Goal: Information Seeking & Learning: Compare options

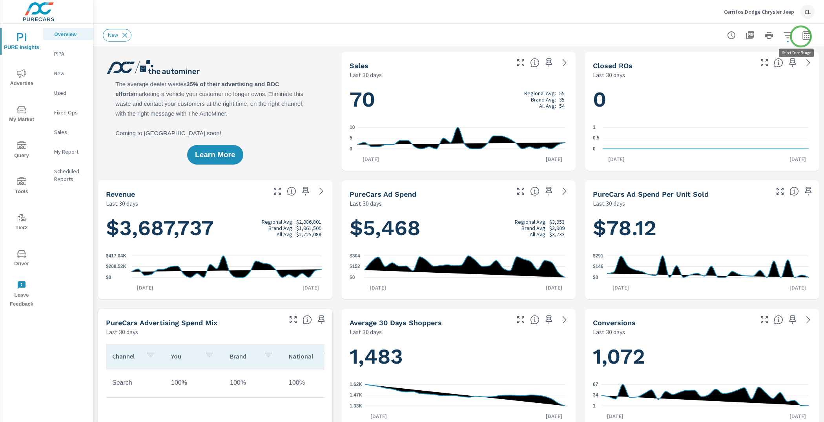
click at [802, 36] on icon "button" at bounding box center [806, 35] width 9 height 9
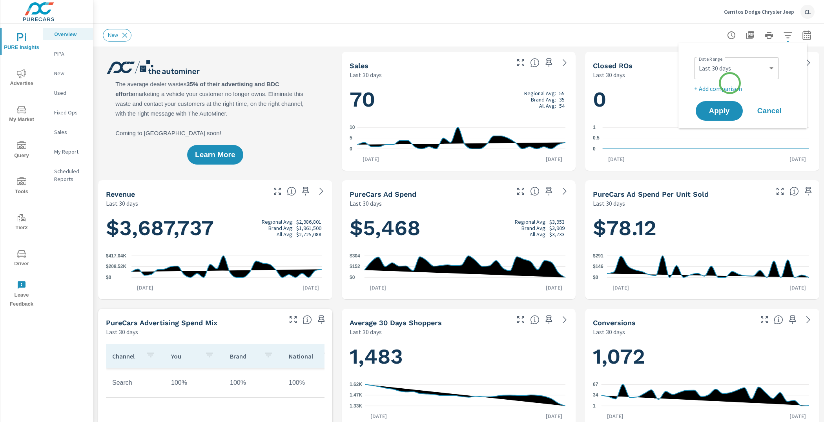
click at [729, 83] on div "Date Range Custom Yesterday Last week Last 7 days Last 14 days Last 30 days Las…" at bounding box center [744, 73] width 100 height 39
click at [726, 69] on select "Custom Yesterday Last week Last 7 days Last 14 days Last 30 days Last 45 days L…" at bounding box center [736, 68] width 78 height 16
click at [697, 60] on select "Custom Yesterday Last week Last 7 days Last 14 days Last 30 days Last 45 days L…" at bounding box center [736, 68] width 78 height 16
select select "Last month"
click at [710, 89] on p "+ Add comparison" at bounding box center [744, 88] width 100 height 9
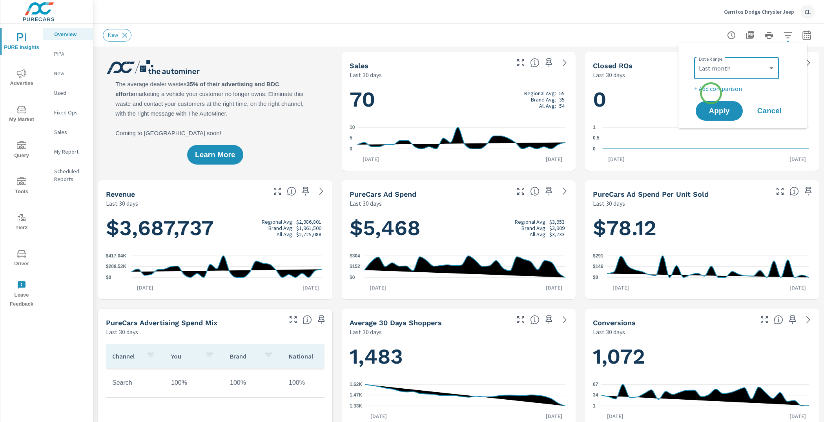
select select "Previous period"
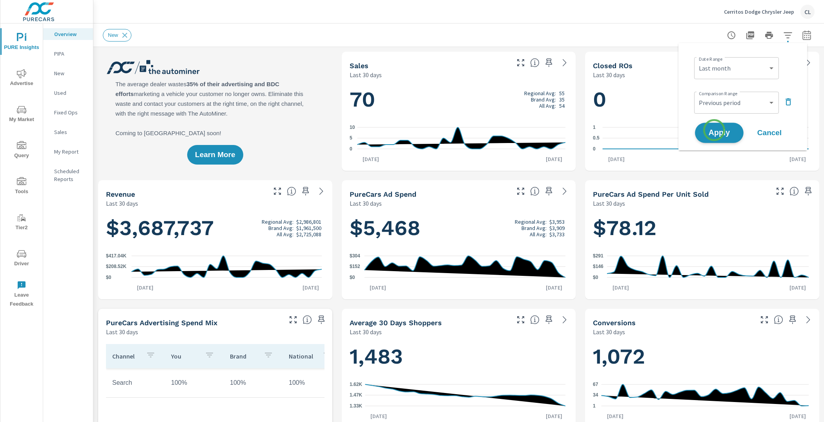
click at [714, 132] on span "Apply" at bounding box center [719, 132] width 32 height 7
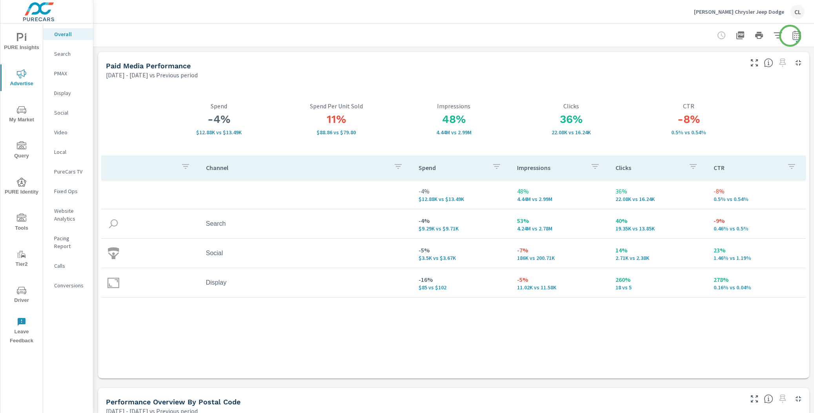
click at [792, 36] on icon "button" at bounding box center [796, 35] width 9 height 9
select select "Previous period"
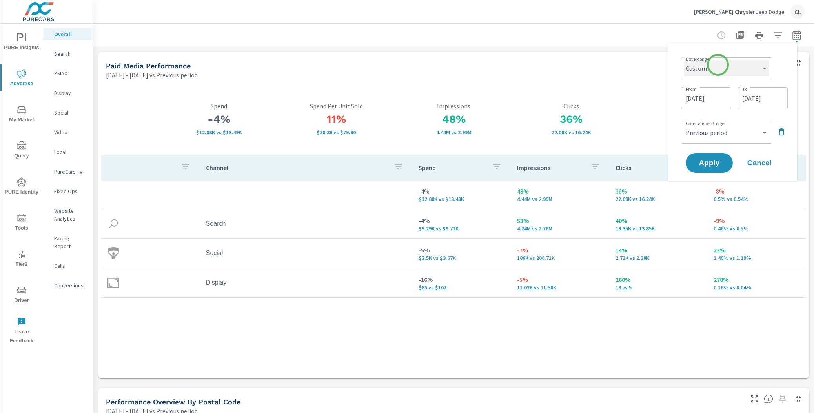
click at [718, 65] on select "Custom [DATE] Last week Last 7 days Last 14 days Last 30 days Last 45 days Last…" at bounding box center [726, 68] width 85 height 16
click at [684, 60] on select "Custom [DATE] Last week Last 7 days Last 14 days Last 30 days Last 45 days Last…" at bounding box center [726, 68] width 85 height 16
select select "Last month"
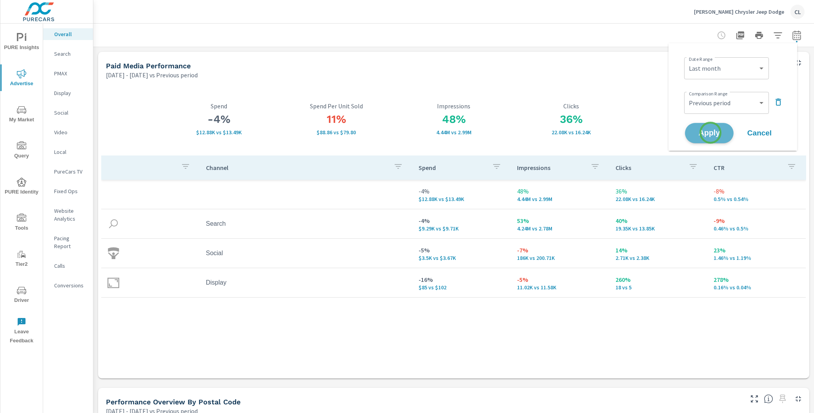
click at [710, 133] on span "Apply" at bounding box center [709, 132] width 32 height 7
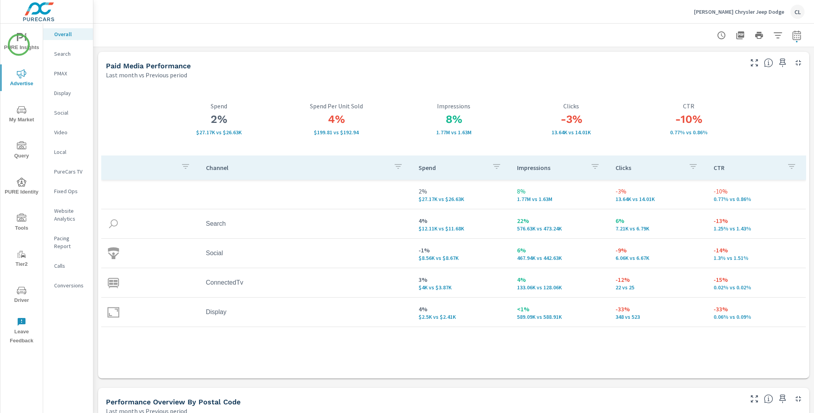
click at [19, 45] on span "PURE Insights" at bounding box center [22, 42] width 38 height 19
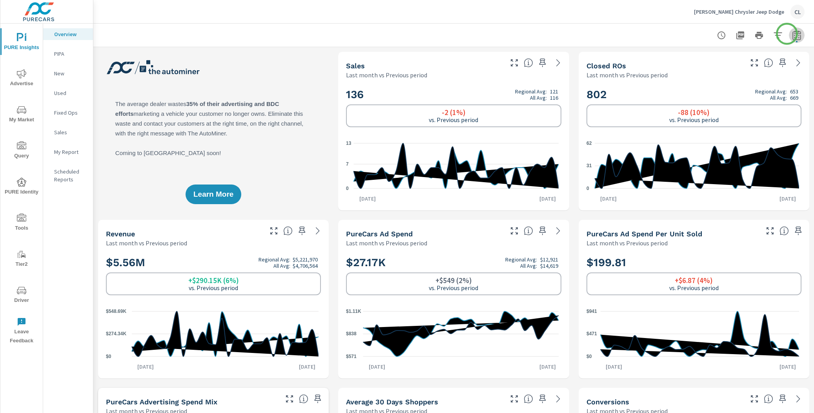
click at [792, 34] on icon "button" at bounding box center [796, 35] width 9 height 9
select select "Last month"
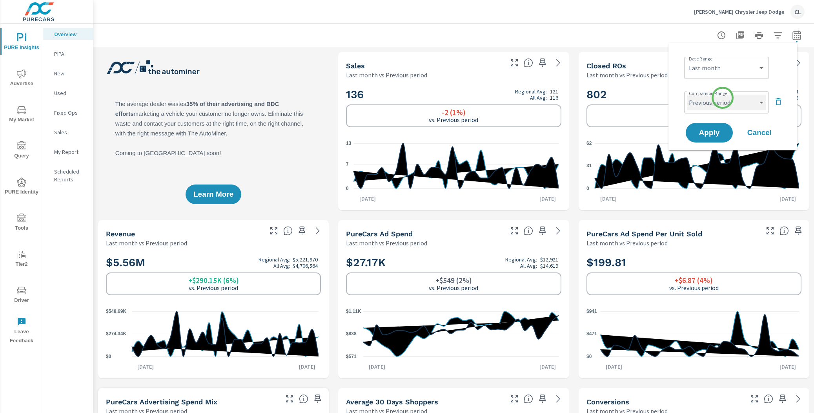
click at [722, 98] on select "Custom Previous period Previous month Previous year" at bounding box center [726, 103] width 78 height 16
click at [687, 95] on select "Custom Previous period Previous month Previous year" at bounding box center [726, 103] width 78 height 16
select select "Previous year"
click at [713, 127] on button "Apply" at bounding box center [709, 132] width 49 height 20
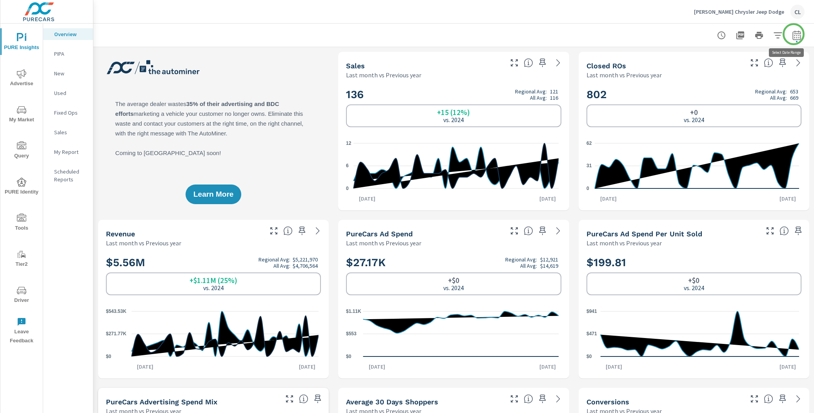
click at [793, 34] on icon "button" at bounding box center [796, 35] width 9 height 9
select select "Last month"
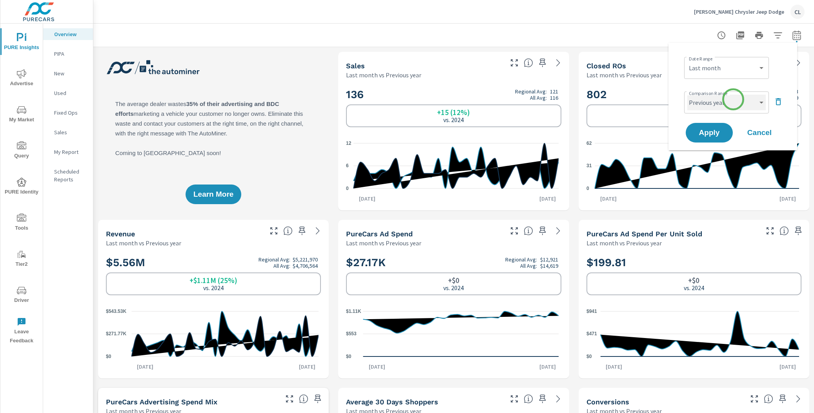
click at [733, 99] on select "Custom Previous period Previous month Previous year" at bounding box center [726, 103] width 78 height 16
click at [687, 95] on select "Custom Previous period Previous month Previous year" at bounding box center [726, 103] width 78 height 16
select select "Previous month"
click at [709, 133] on span "Apply" at bounding box center [709, 132] width 32 height 7
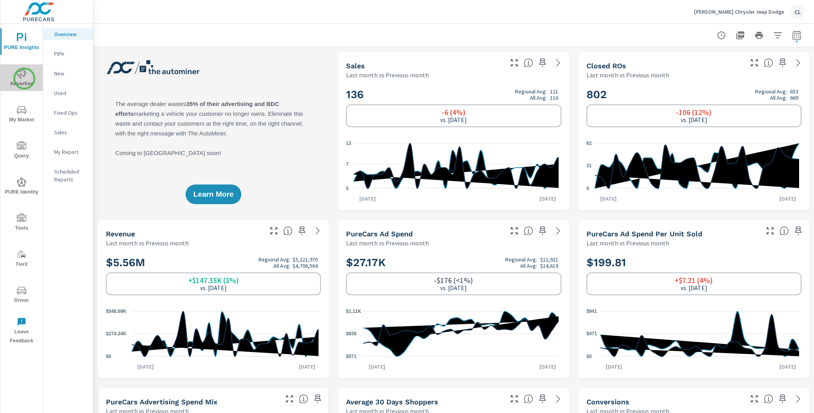
click at [24, 78] on span "Advertise" at bounding box center [22, 78] width 38 height 19
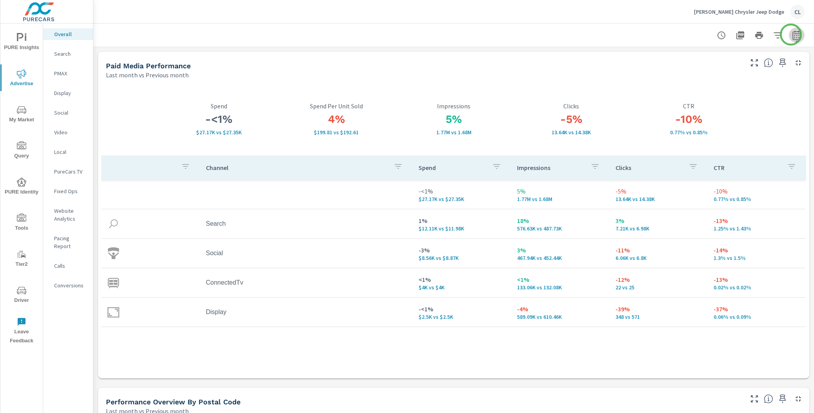
click at [794, 35] on icon "button" at bounding box center [796, 36] width 5 height 3
select select "Last month"
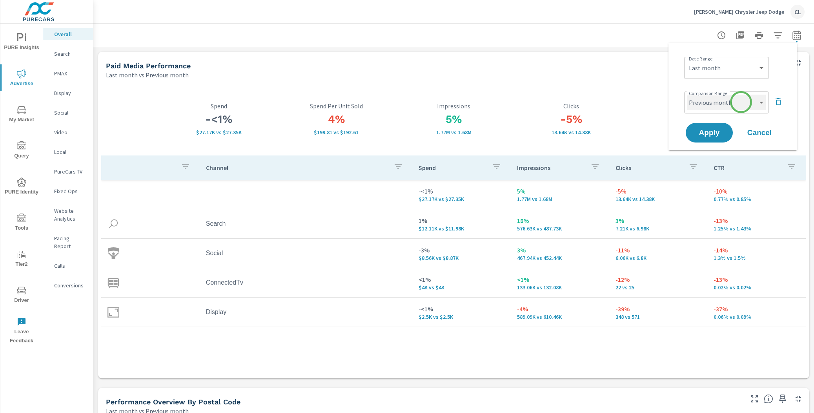
click at [741, 102] on select "Custom Previous period Previous month Previous year" at bounding box center [726, 103] width 78 height 16
click at [687, 95] on select "Custom Previous period Previous month Previous year" at bounding box center [726, 103] width 78 height 16
select select "Previous year"
click at [713, 134] on span "Apply" at bounding box center [709, 132] width 32 height 7
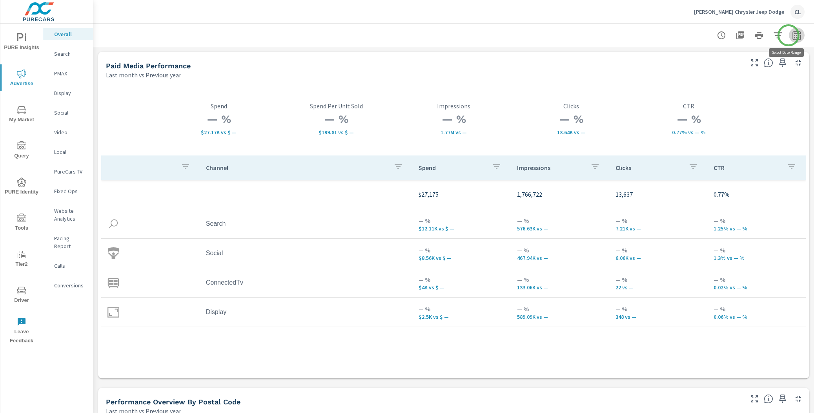
click at [792, 35] on icon "button" at bounding box center [796, 35] width 9 height 9
select select "Last month"
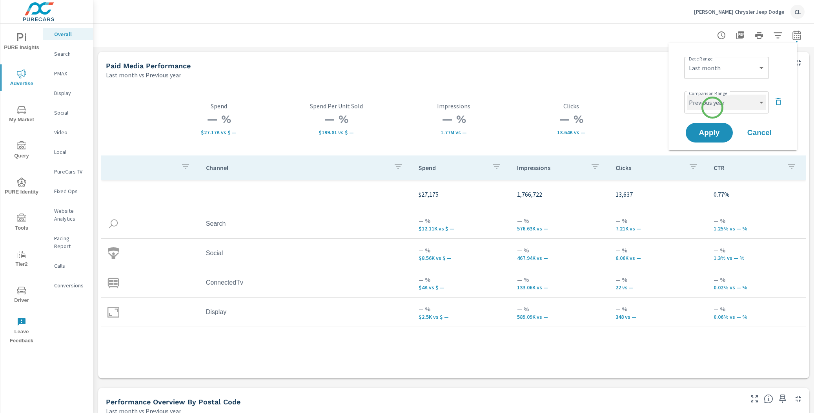
click at [712, 107] on select "Custom Previous period Previous month Previous year" at bounding box center [726, 103] width 78 height 16
click at [687, 95] on select "Custom Previous period Previous month Previous year" at bounding box center [726, 103] width 78 height 16
click at [733, 106] on select "Custom Previous period Previous month Previous year" at bounding box center [726, 103] width 78 height 16
click at [687, 95] on select "Custom Previous period Previous month Previous year" at bounding box center [726, 103] width 78 height 16
select select "Previous month"
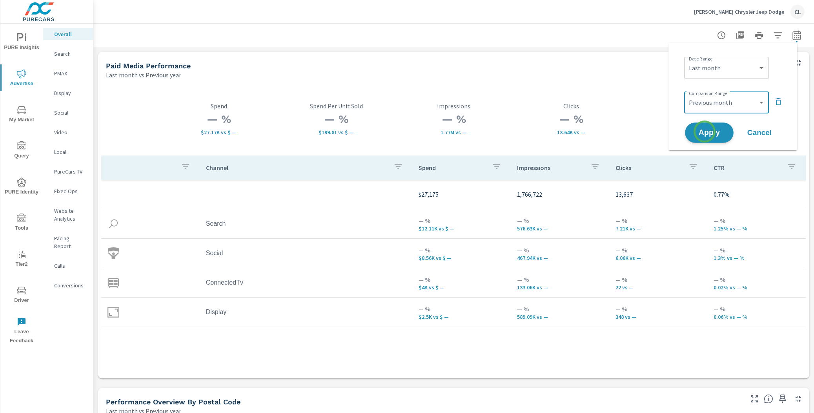
click at [704, 132] on span "Apply" at bounding box center [709, 132] width 32 height 7
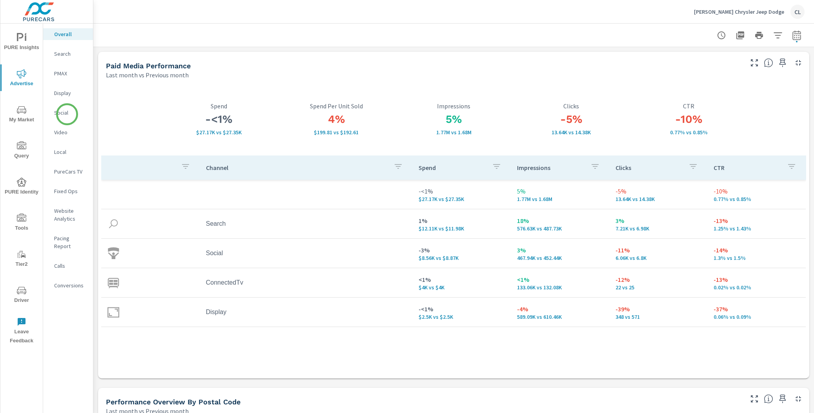
click at [67, 114] on p "Social" at bounding box center [70, 113] width 33 height 8
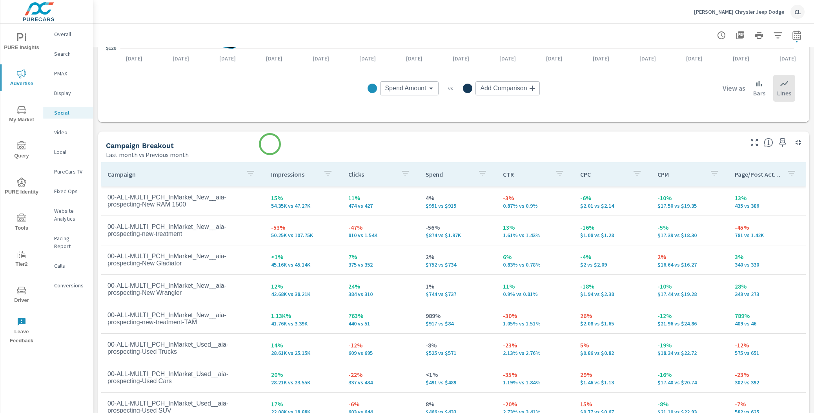
scroll to position [306, 0]
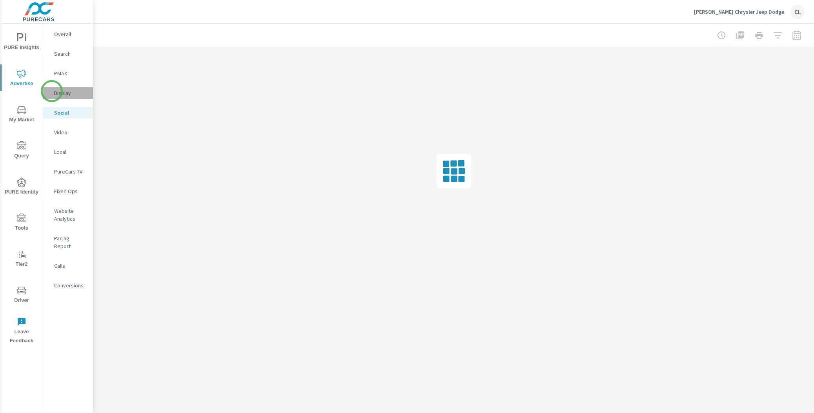
click at [52, 91] on div "Display" at bounding box center [68, 93] width 50 height 12
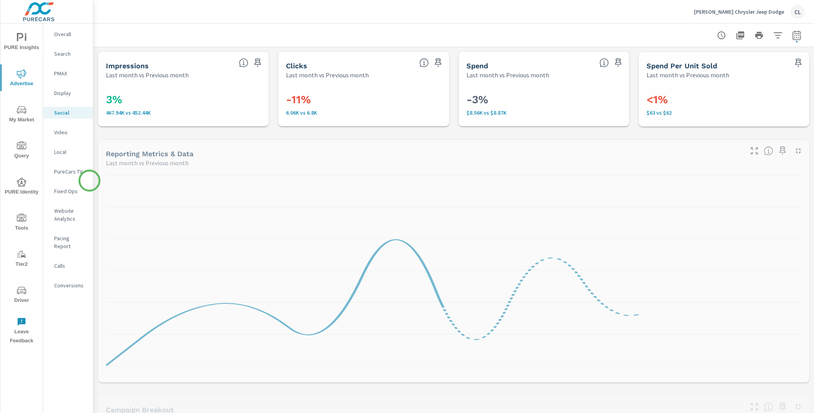
scroll to position [59, 0]
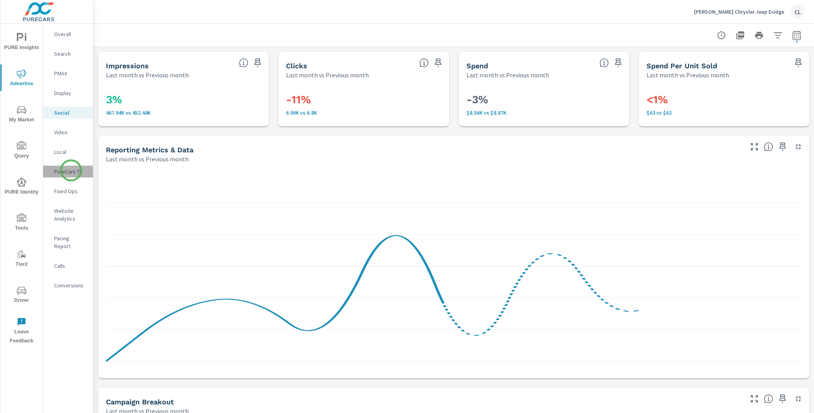
click at [71, 170] on p "PureCars TV" at bounding box center [70, 171] width 33 height 8
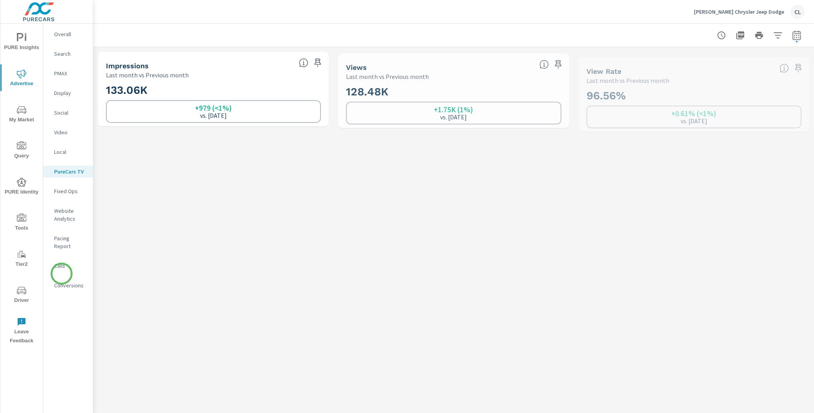
click at [62, 281] on p "Conversions" at bounding box center [70, 285] width 33 height 8
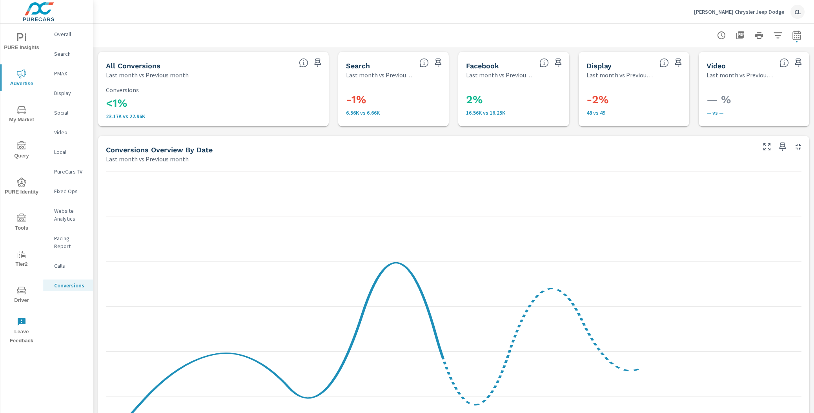
scroll to position [382, 0]
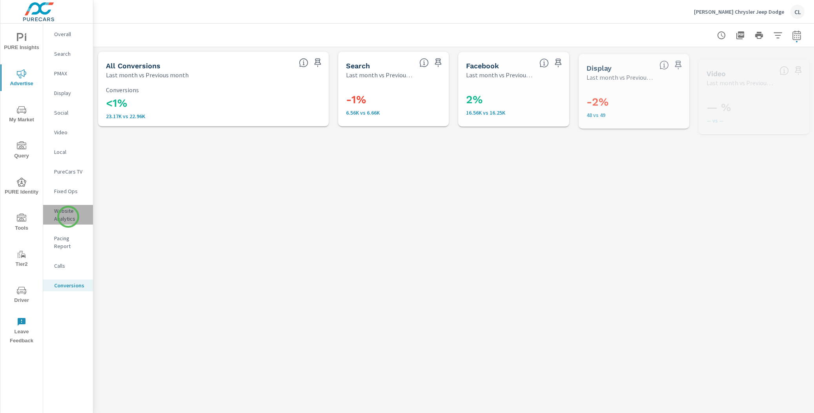
click at [68, 216] on p "Website Analytics" at bounding box center [70, 215] width 33 height 16
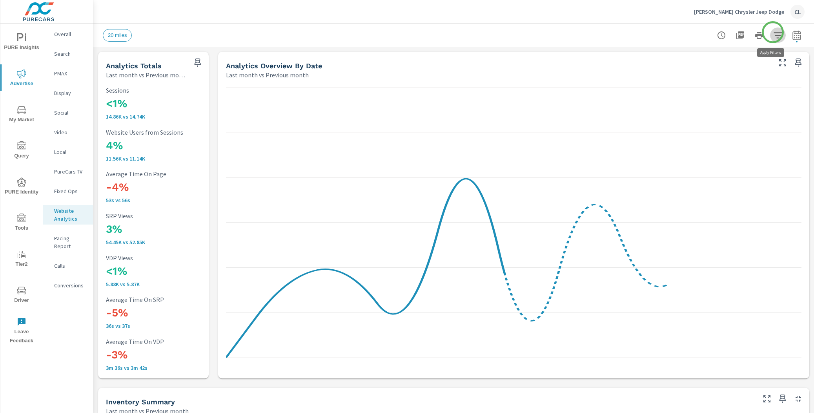
click at [773, 32] on icon "button" at bounding box center [777, 35] width 8 height 6
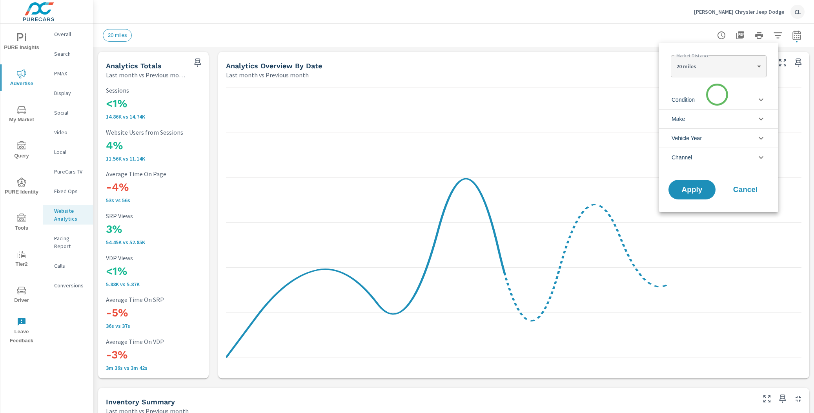
click at [715, 97] on li "Condition" at bounding box center [718, 99] width 119 height 19
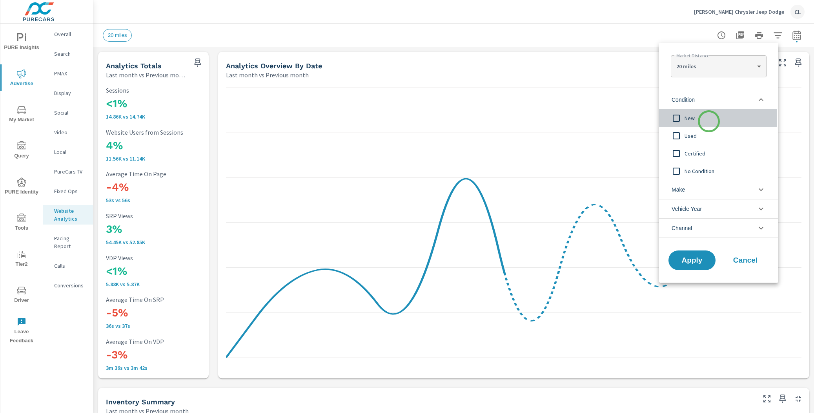
click at [709, 121] on span "New" at bounding box center [727, 117] width 86 height 9
click at [695, 193] on li "Make" at bounding box center [718, 189] width 119 height 19
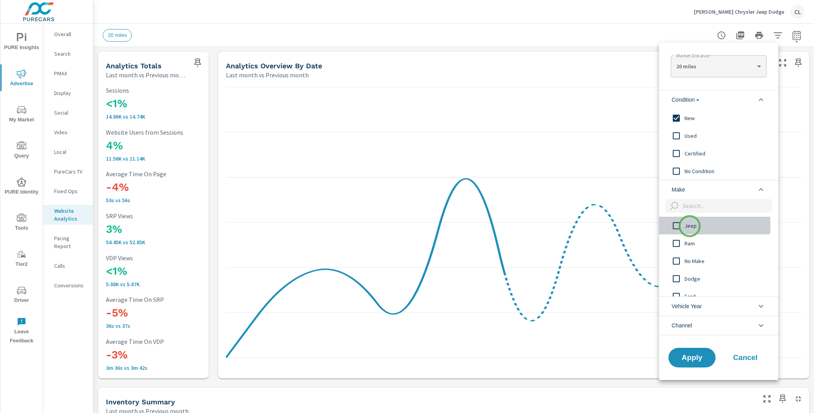
click at [689, 226] on span "Jeep" at bounding box center [727, 225] width 86 height 9
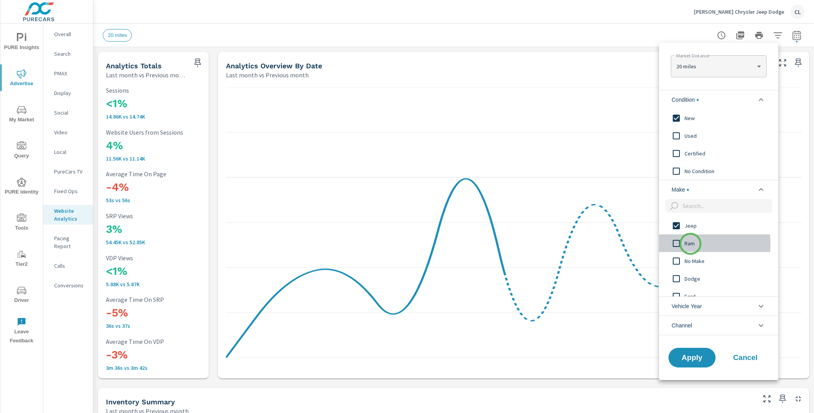
click at [690, 244] on span "Ram" at bounding box center [727, 242] width 86 height 9
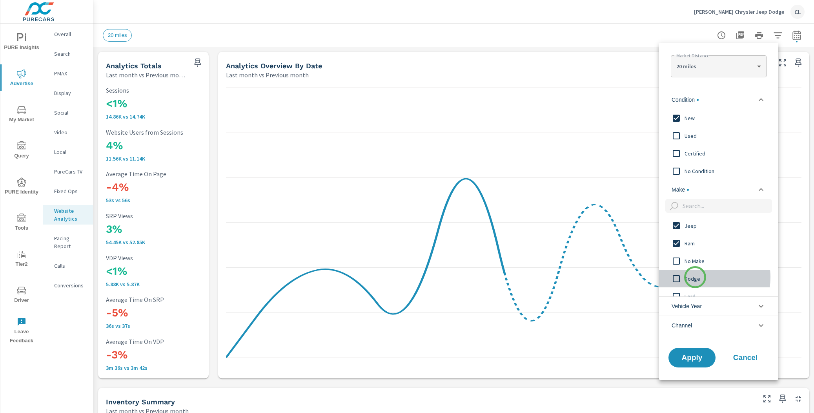
click at [695, 277] on span "Dodge" at bounding box center [727, 278] width 86 height 9
click at [692, 269] on span "Chrysler" at bounding box center [727, 271] width 86 height 9
click at [690, 355] on span "Apply" at bounding box center [692, 356] width 32 height 7
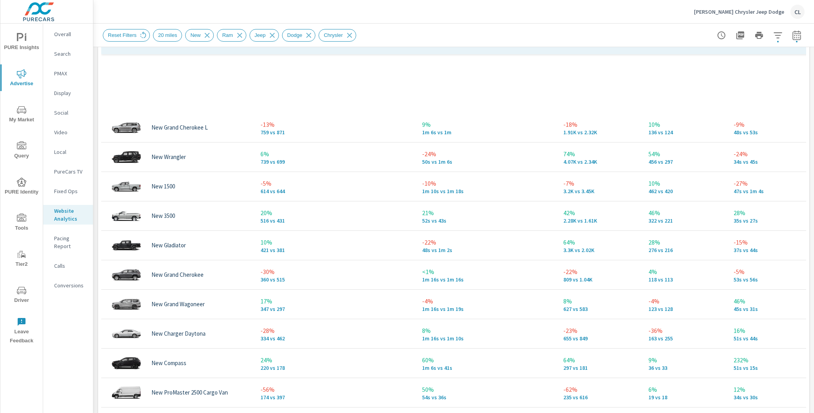
scroll to position [226, 0]
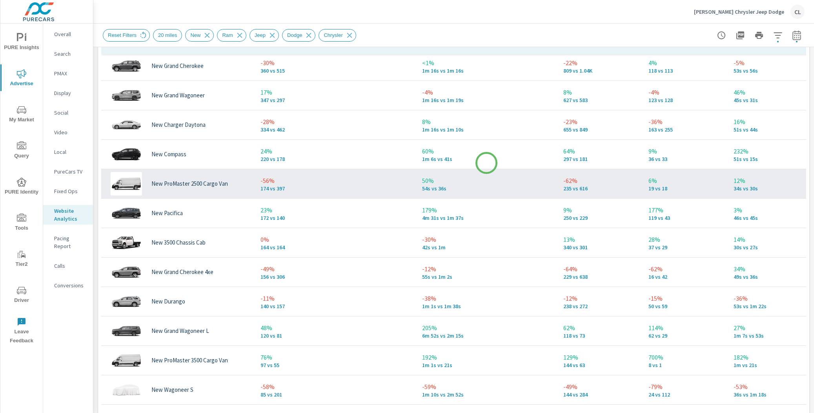
scroll to position [136, 0]
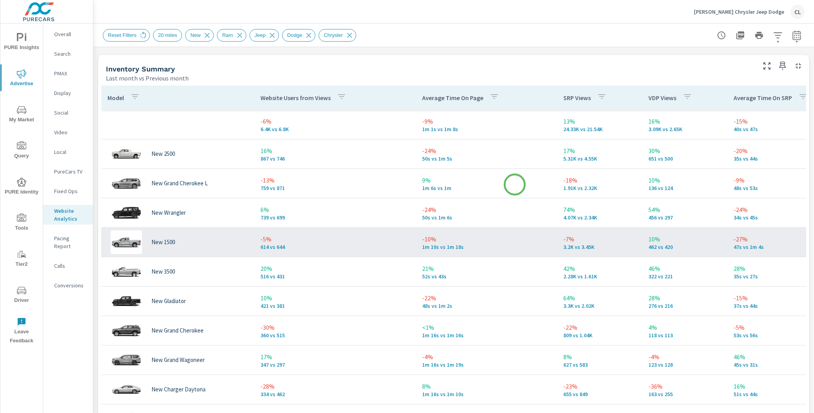
scroll to position [287, 0]
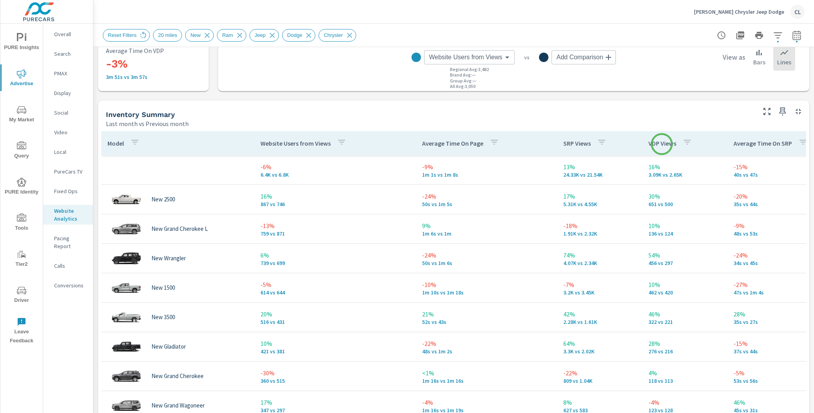
click at [662, 144] on p "VDP Views" at bounding box center [662, 143] width 28 height 8
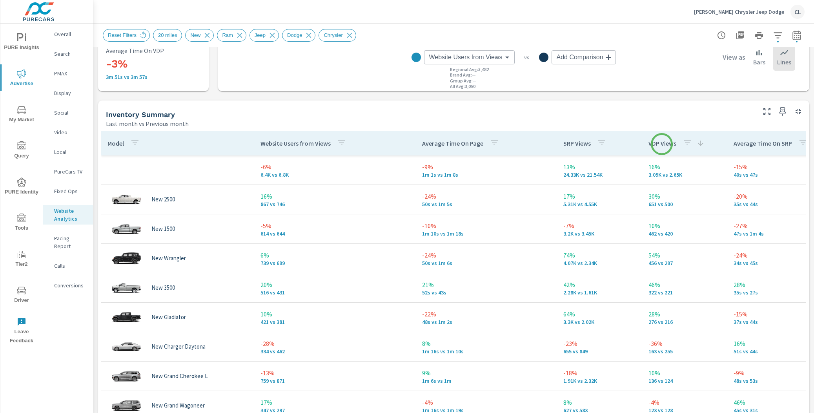
click at [662, 144] on p "VDP Views" at bounding box center [662, 143] width 28 height 8
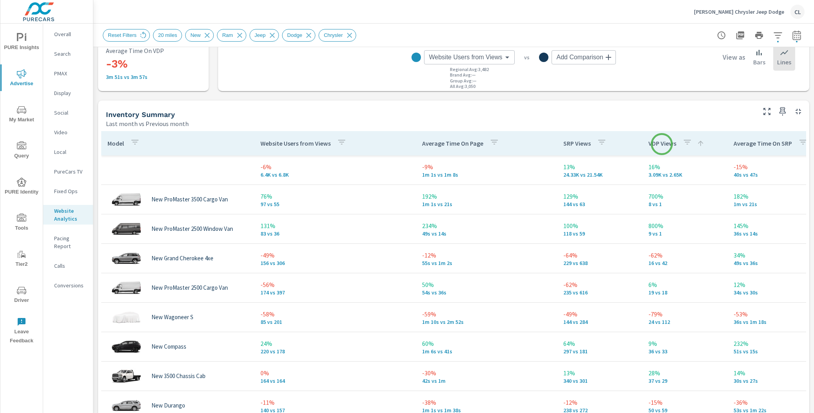
click at [662, 144] on p "VDP Views" at bounding box center [662, 143] width 28 height 8
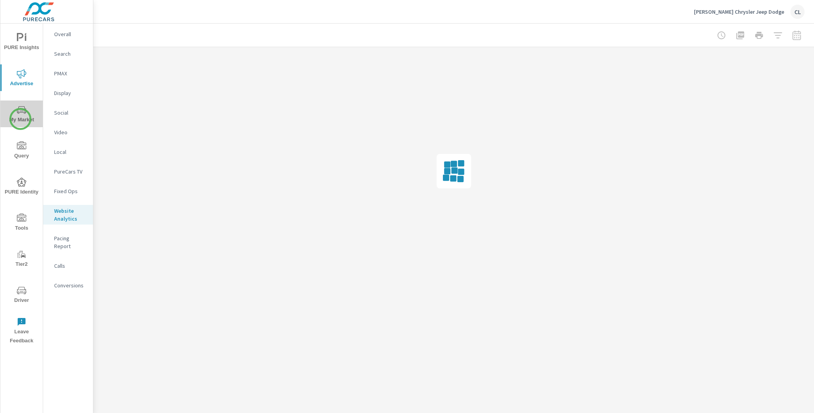
click at [20, 119] on span "My Market" at bounding box center [22, 114] width 38 height 19
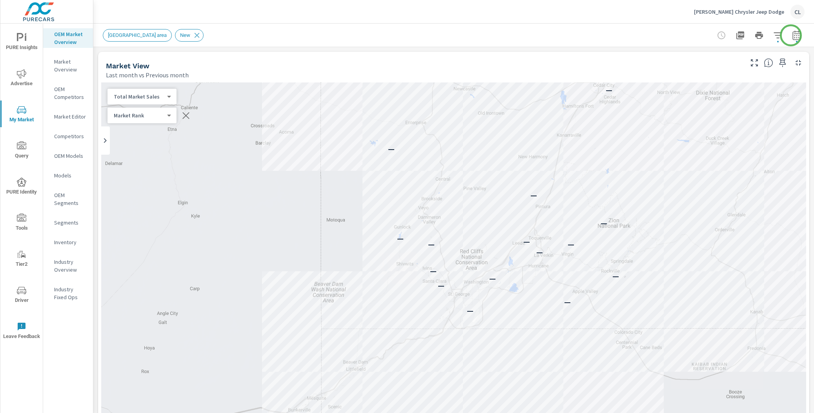
click at [792, 35] on icon "button" at bounding box center [796, 35] width 9 height 9
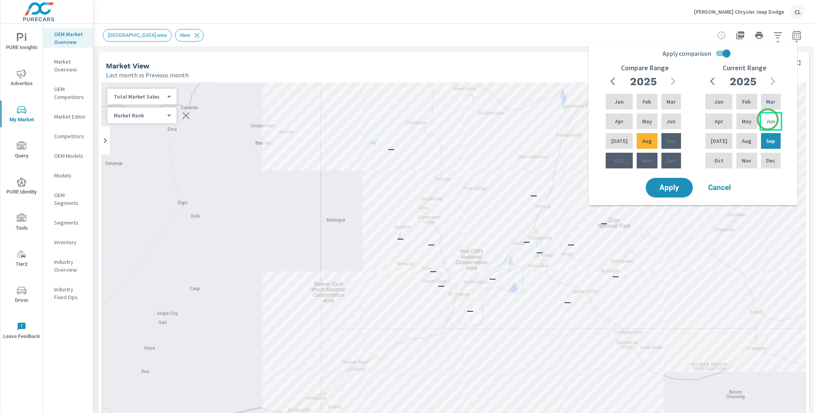
click at [768, 119] on p "Jun" at bounding box center [770, 121] width 9 height 8
click at [746, 141] on p "Aug" at bounding box center [746, 141] width 9 height 8
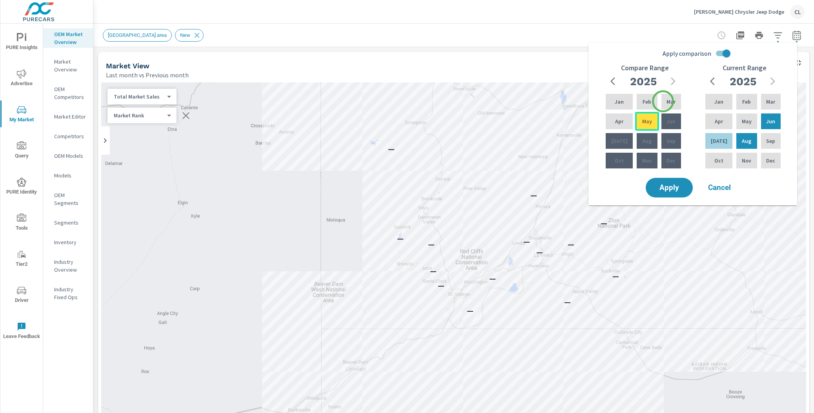
drag, startPoint x: 663, startPoint y: 101, endPoint x: 642, endPoint y: 122, distance: 29.1
click at [663, 102] on div "Mar" at bounding box center [671, 101] width 23 height 19
click at [642, 124] on p "May" at bounding box center [647, 121] width 10 height 8
click at [669, 184] on span "Apply" at bounding box center [669, 187] width 32 height 7
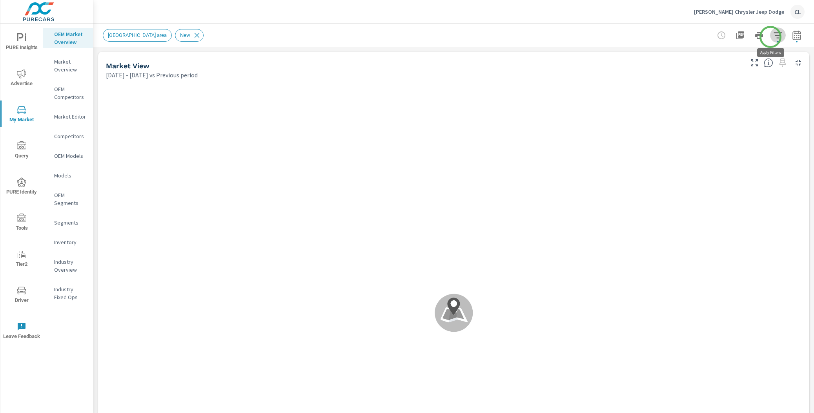
click at [773, 37] on icon "button" at bounding box center [777, 35] width 9 height 9
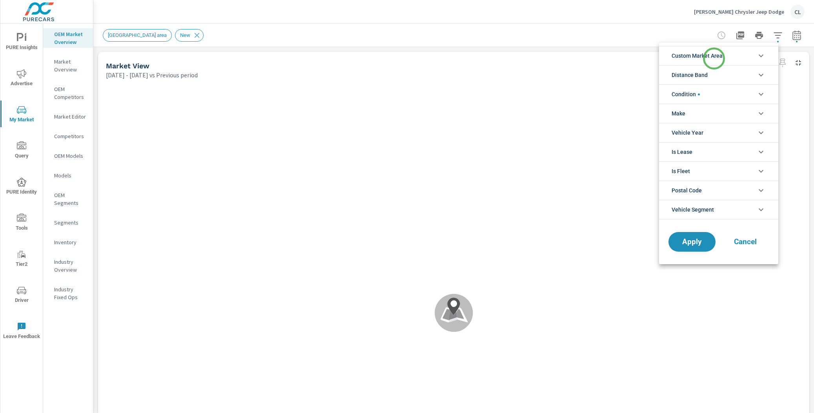
click at [713, 56] on span "Custom Market Area" at bounding box center [696, 55] width 51 height 19
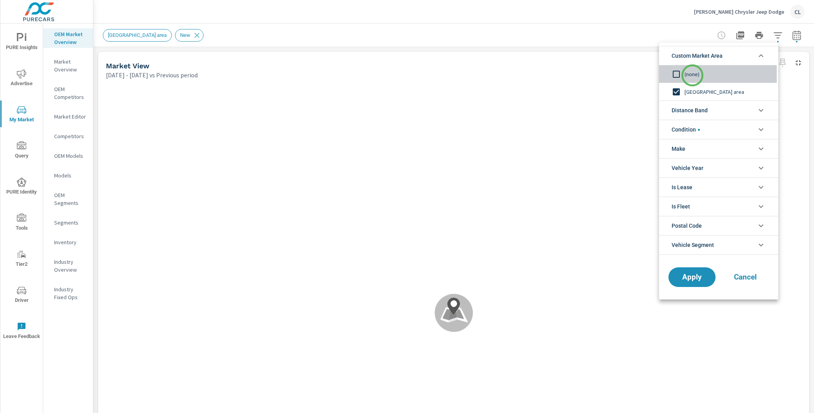
click at [692, 75] on span "(none)" at bounding box center [727, 73] width 86 height 9
click at [704, 113] on span "Distance Band" at bounding box center [689, 110] width 36 height 19
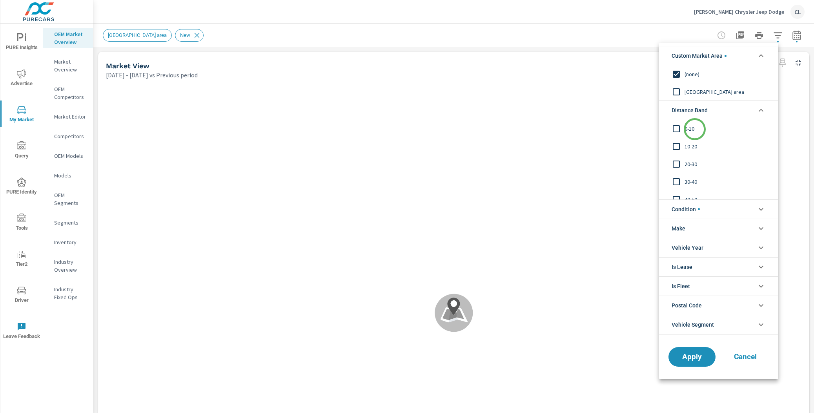
click at [694, 129] on span "0-10" at bounding box center [727, 128] width 86 height 9
click at [692, 141] on div "10-20" at bounding box center [718, 146] width 118 height 18
click at [692, 163] on span "20-30" at bounding box center [727, 163] width 86 height 9
click at [692, 176] on div "30-40" at bounding box center [718, 182] width 118 height 18
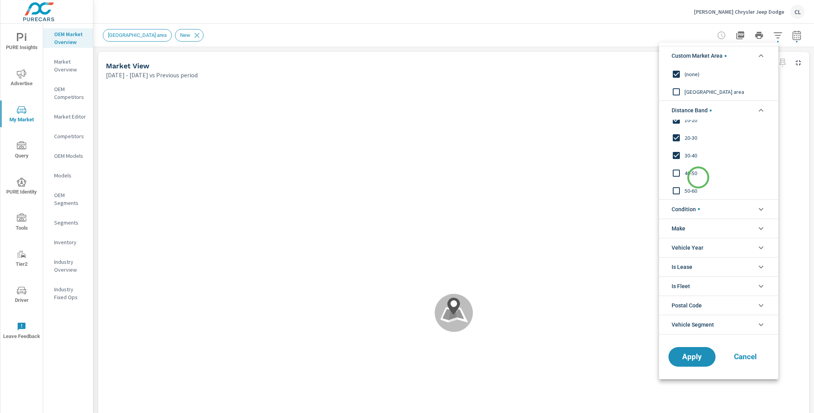
click at [694, 176] on span "40-50" at bounding box center [727, 172] width 86 height 9
click at [694, 191] on span "50-60" at bounding box center [727, 190] width 86 height 9
click at [695, 205] on span "Condition" at bounding box center [685, 209] width 28 height 19
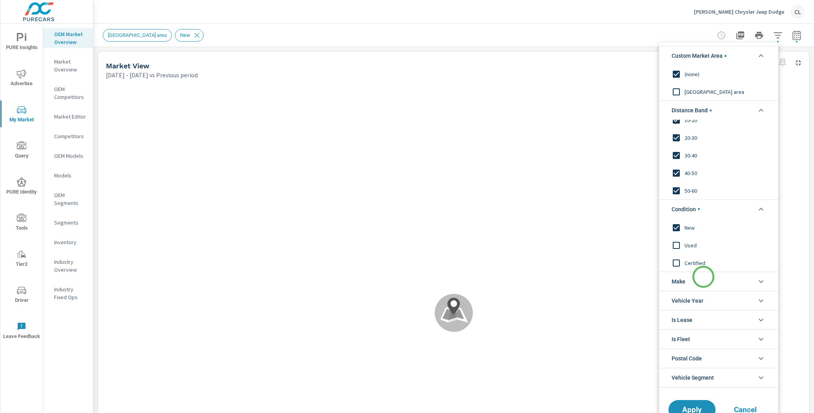
click at [704, 278] on li "Make" at bounding box center [718, 280] width 119 height 19
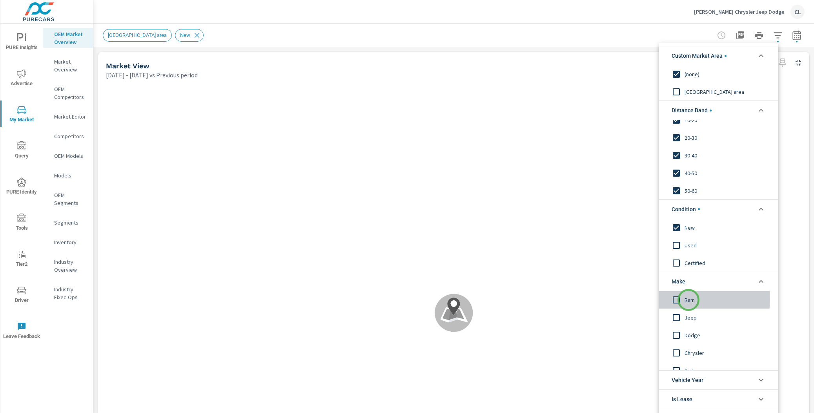
click at [688, 300] on span "Ram" at bounding box center [727, 299] width 86 height 9
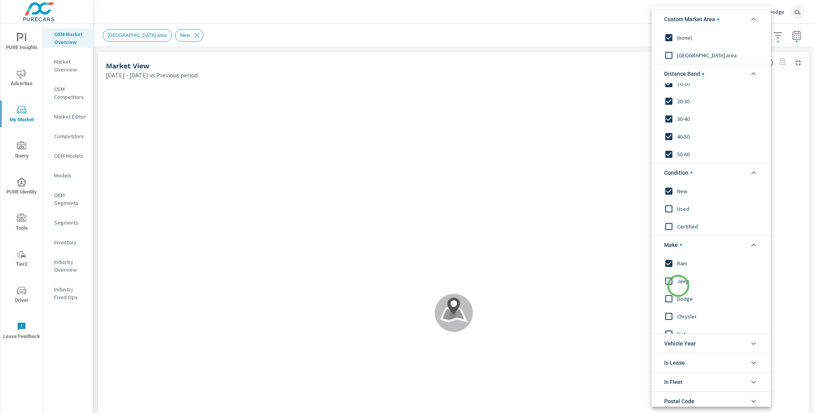
click at [678, 286] on div "Jeep" at bounding box center [710, 281] width 118 height 18
click at [679, 297] on span "Dodge" at bounding box center [720, 297] width 86 height 9
click at [681, 320] on span "Chrysler" at bounding box center [720, 315] width 86 height 9
click at [700, 168] on li "Condition" at bounding box center [710, 172] width 119 height 19
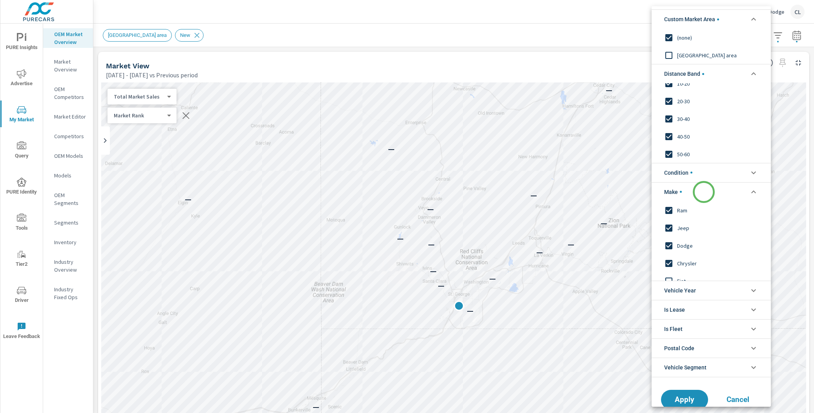
click at [704, 192] on li "Make" at bounding box center [710, 191] width 119 height 19
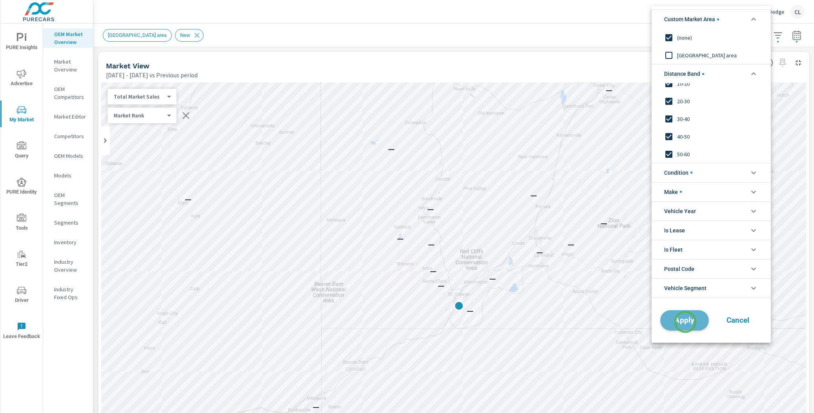
click at [685, 322] on span "Apply" at bounding box center [684, 319] width 32 height 7
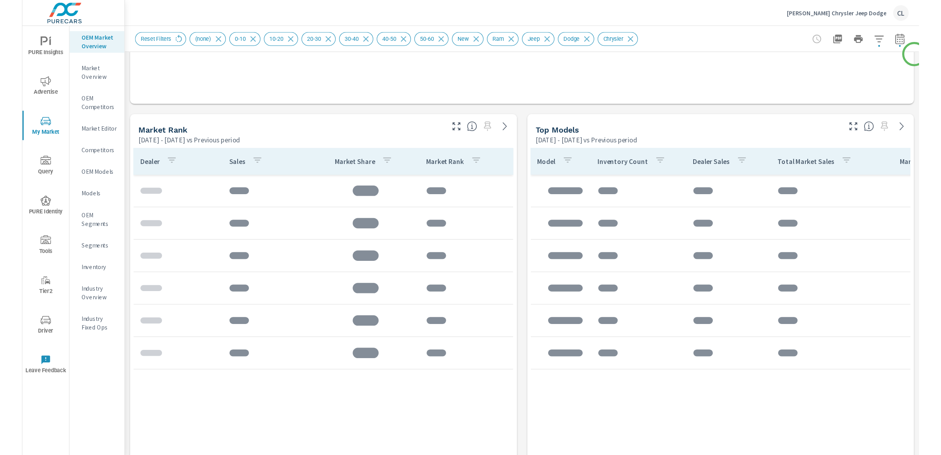
scroll to position [454, 0]
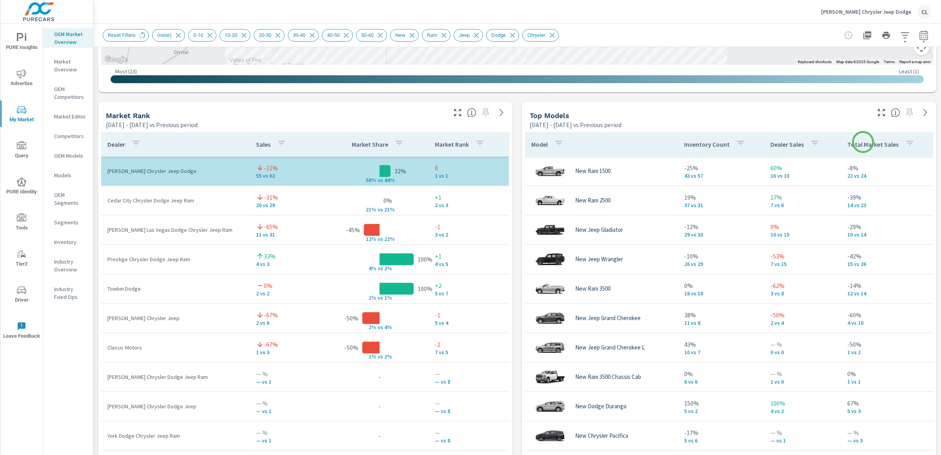
click at [813, 142] on p "Total Market Sales" at bounding box center [873, 144] width 51 height 8
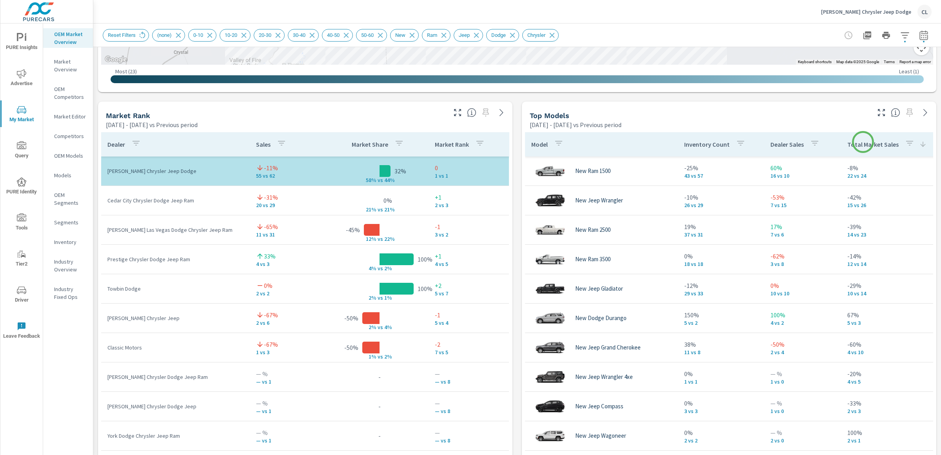
click at [813, 142] on p "Total Market Sales" at bounding box center [873, 144] width 51 height 8
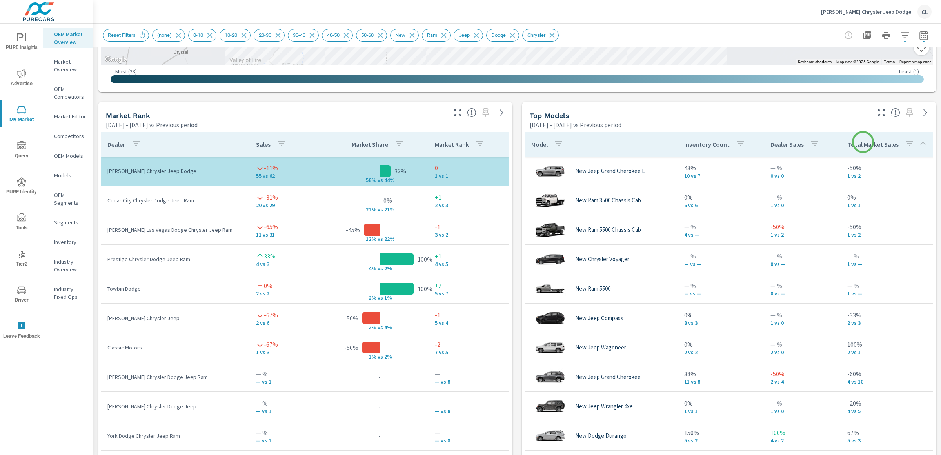
click at [813, 142] on p "Total Market Sales" at bounding box center [873, 144] width 51 height 8
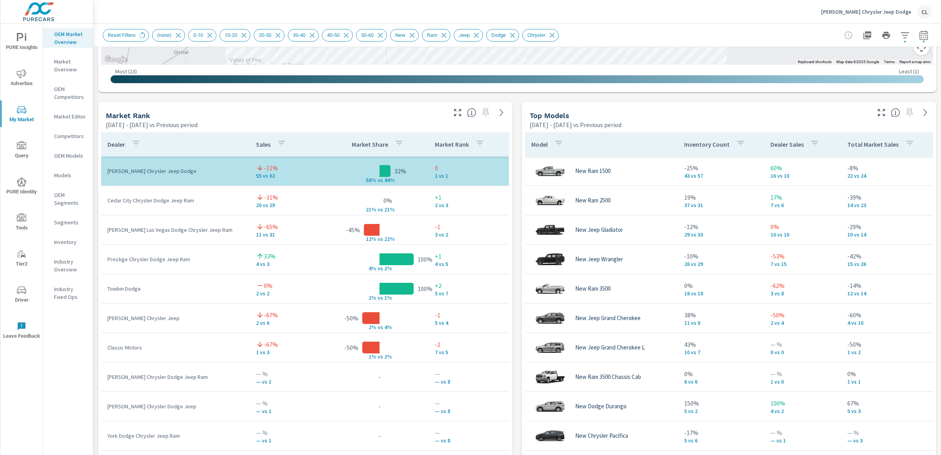
scroll to position [454, 0]
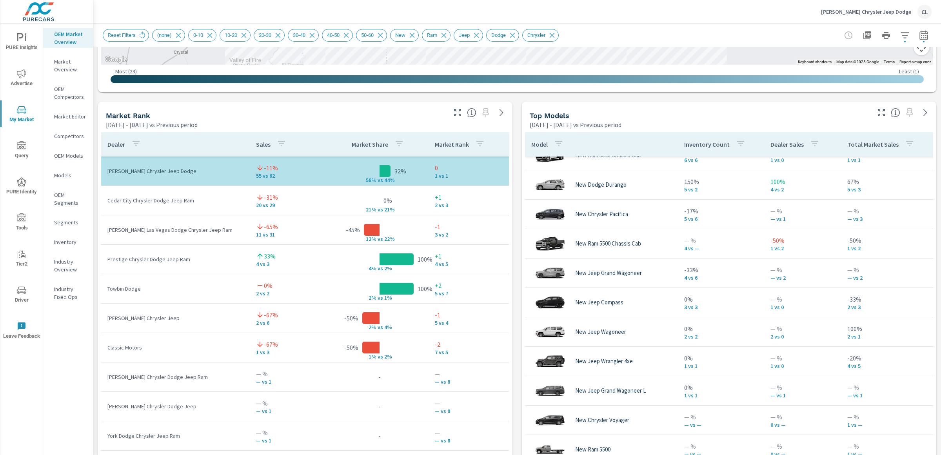
scroll to position [229, 0]
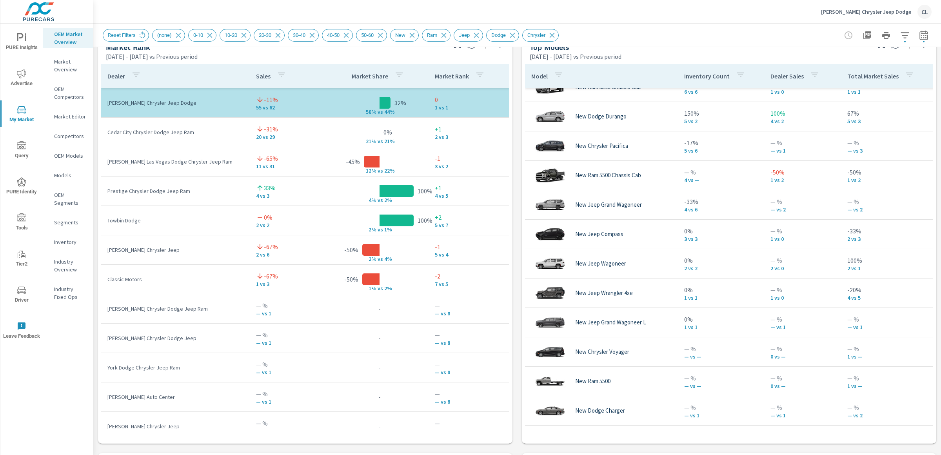
scroll to position [202, 0]
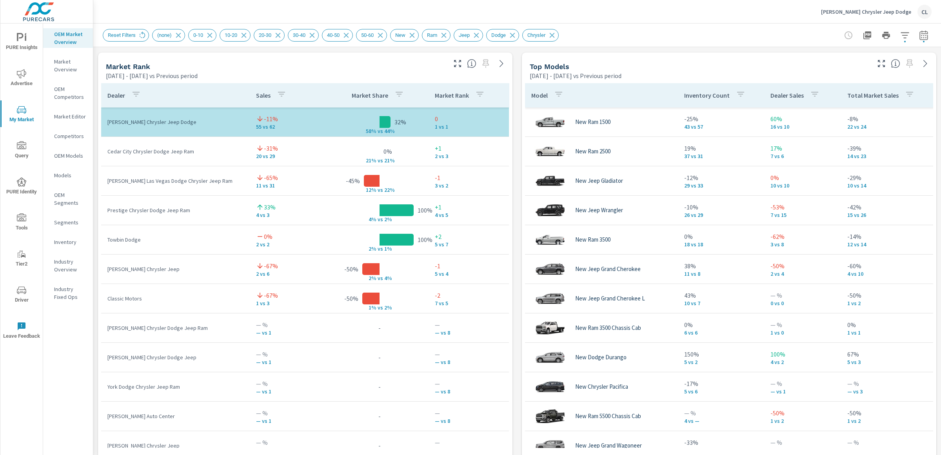
scroll to position [505, 0]
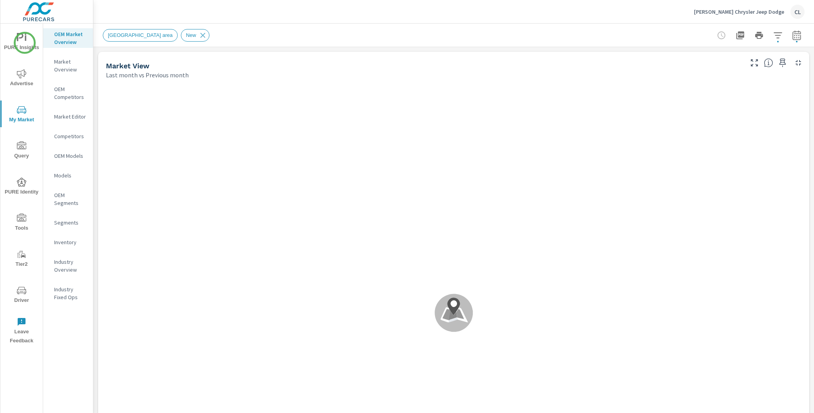
click at [22, 45] on span "PURE Insights" at bounding box center [22, 42] width 38 height 19
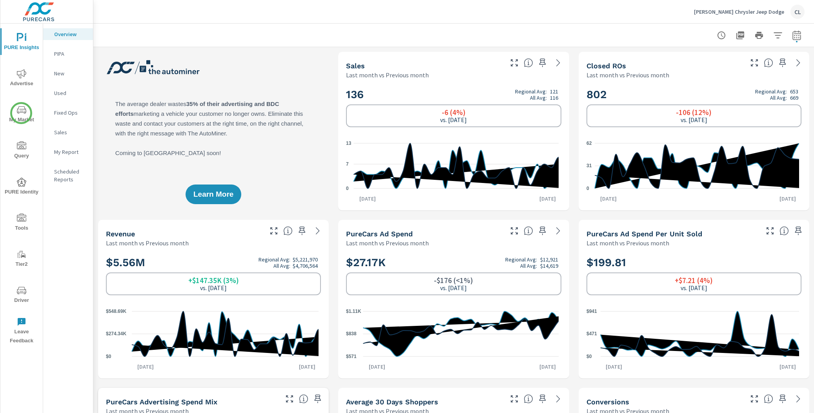
click at [21, 113] on icon "nav menu" at bounding box center [21, 109] width 9 height 9
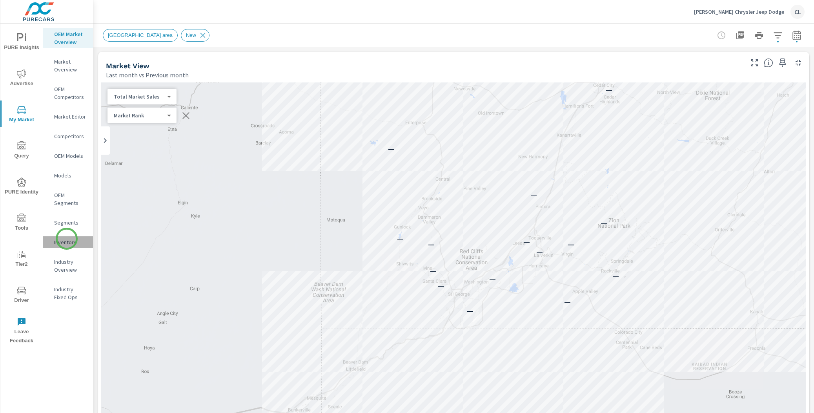
click at [67, 238] on p "Inventory" at bounding box center [70, 242] width 33 height 8
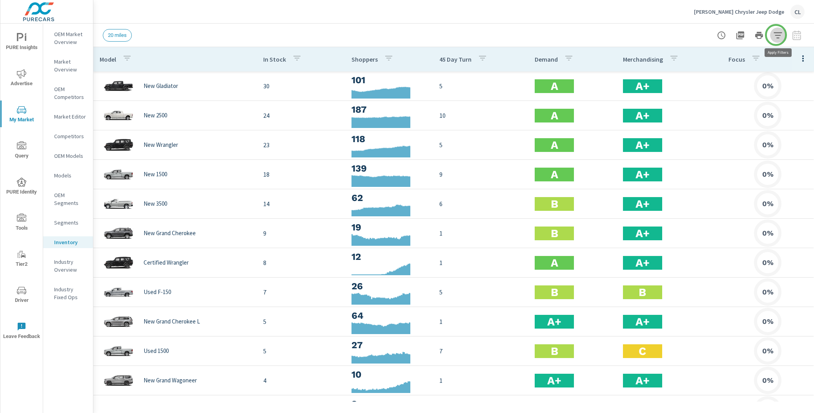
click at [776, 35] on icon "button" at bounding box center [777, 35] width 8 height 6
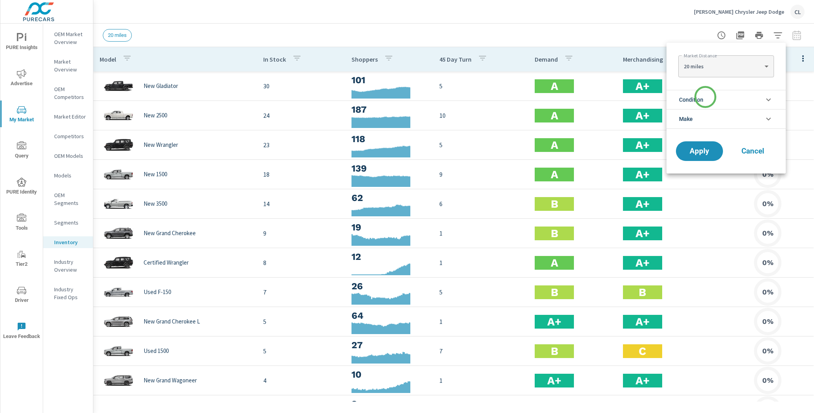
click at [704, 101] on li "Condition" at bounding box center [725, 99] width 119 height 19
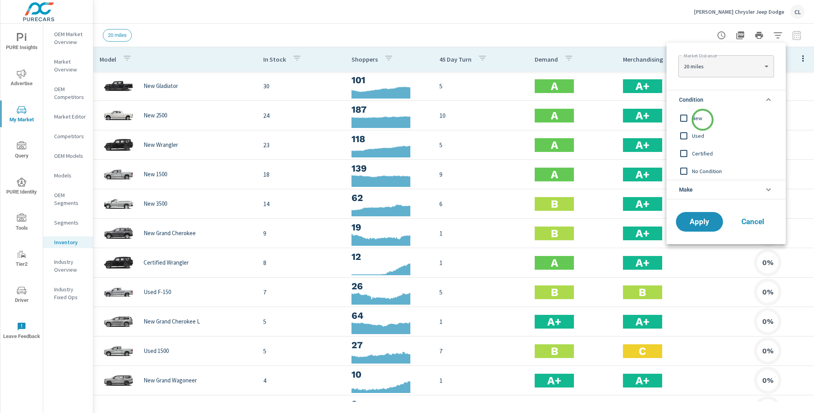
click at [702, 120] on span "New" at bounding box center [735, 117] width 86 height 9
click at [711, 187] on li "Make" at bounding box center [725, 190] width 119 height 20
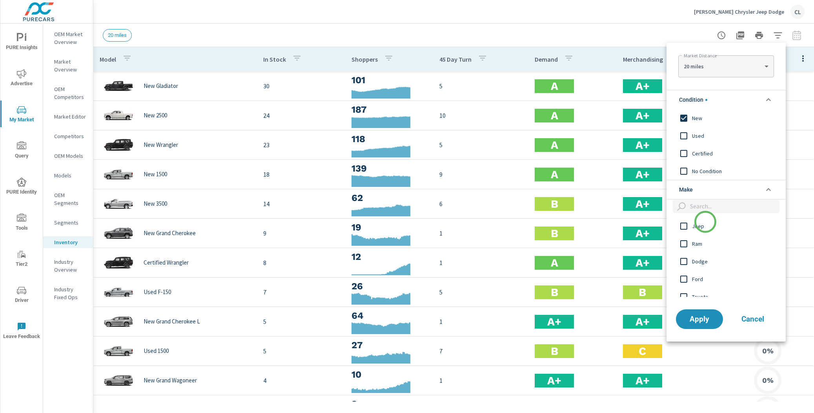
click at [705, 224] on span "Jeep" at bounding box center [735, 225] width 86 height 9
click at [703, 245] on span "Ram" at bounding box center [735, 243] width 86 height 9
click at [702, 258] on span "Dodge" at bounding box center [735, 260] width 86 height 9
click at [695, 263] on span "Chrysler" at bounding box center [735, 258] width 86 height 9
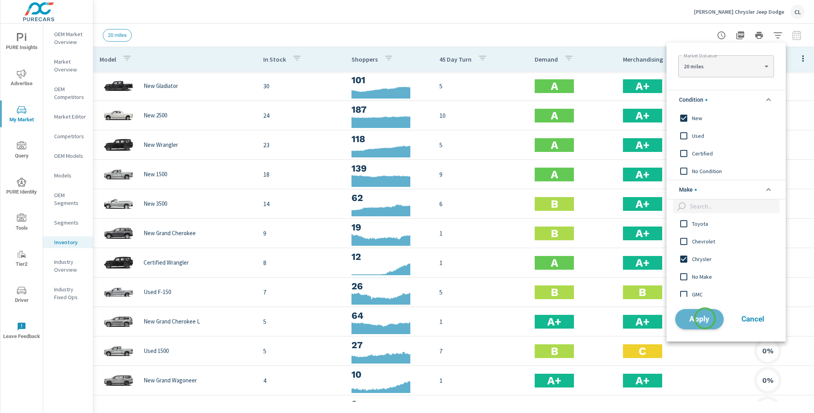
click at [705, 318] on span "Apply" at bounding box center [699, 318] width 32 height 7
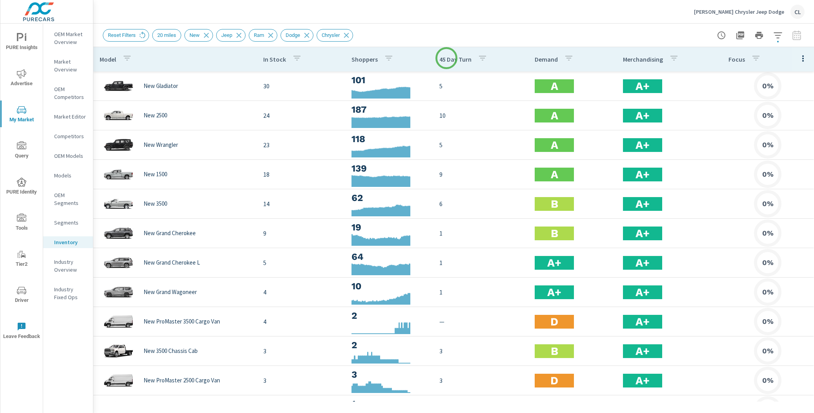
click at [444, 59] on p "45 Day Turn" at bounding box center [455, 59] width 32 height 8
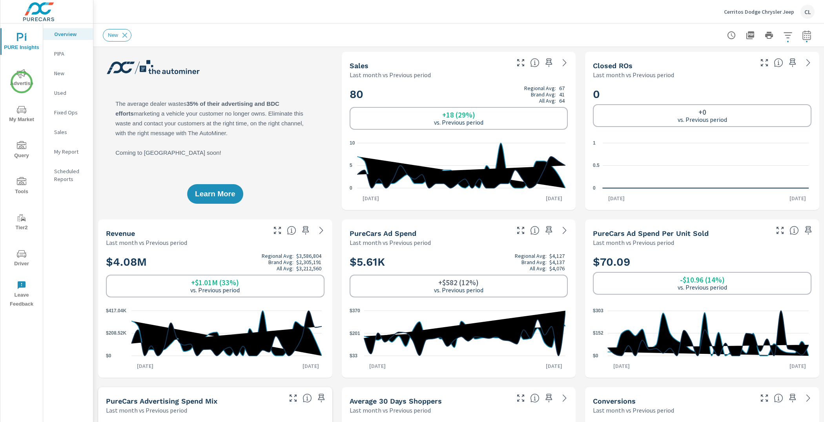
click at [22, 82] on span "Advertise" at bounding box center [22, 78] width 38 height 19
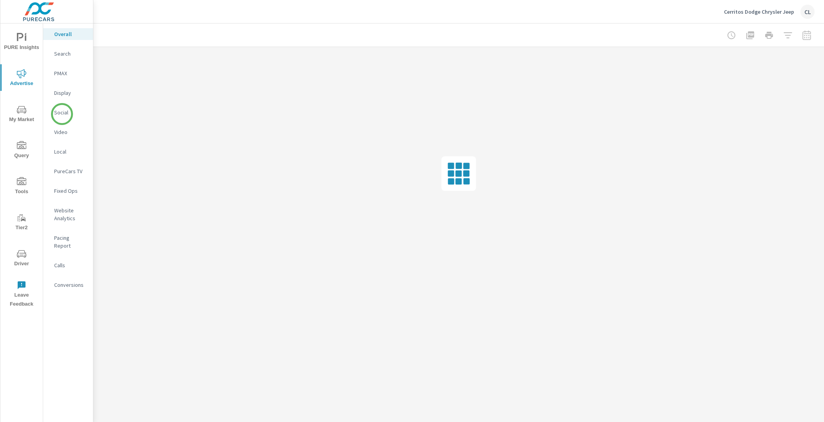
click at [62, 114] on p "Social" at bounding box center [70, 113] width 33 height 8
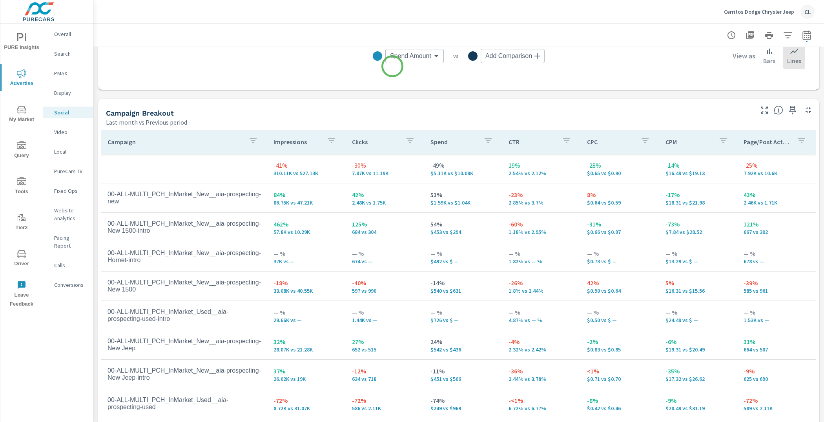
scroll to position [296, 0]
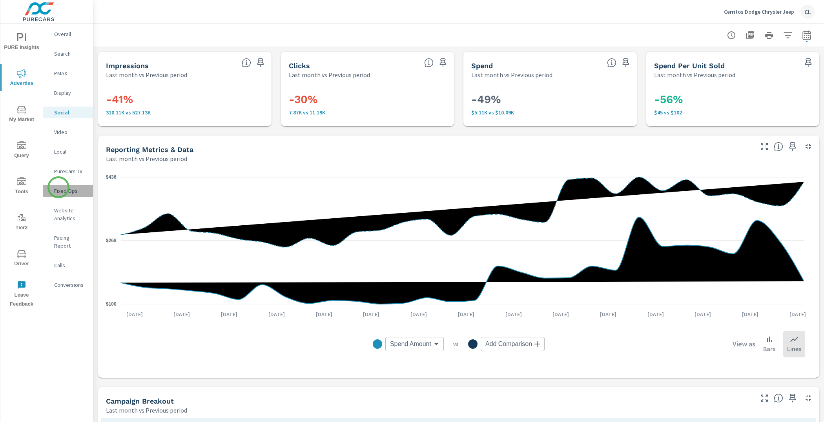
click at [58, 187] on p "Fixed Ops" at bounding box center [70, 191] width 33 height 8
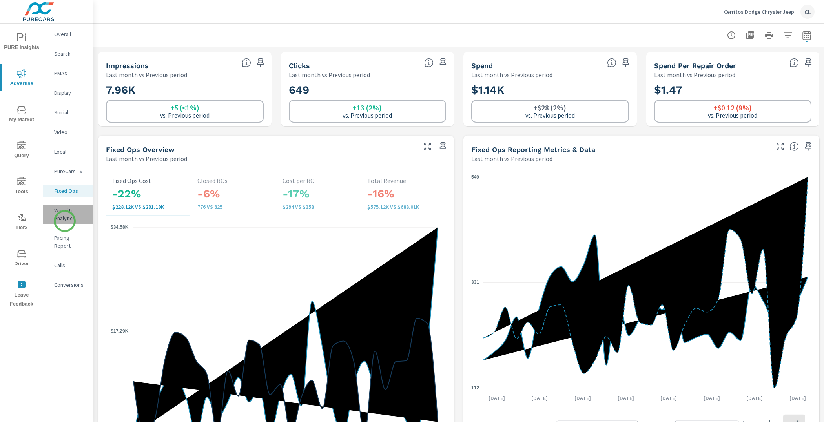
click at [65, 221] on p "Website Analytics" at bounding box center [70, 215] width 33 height 16
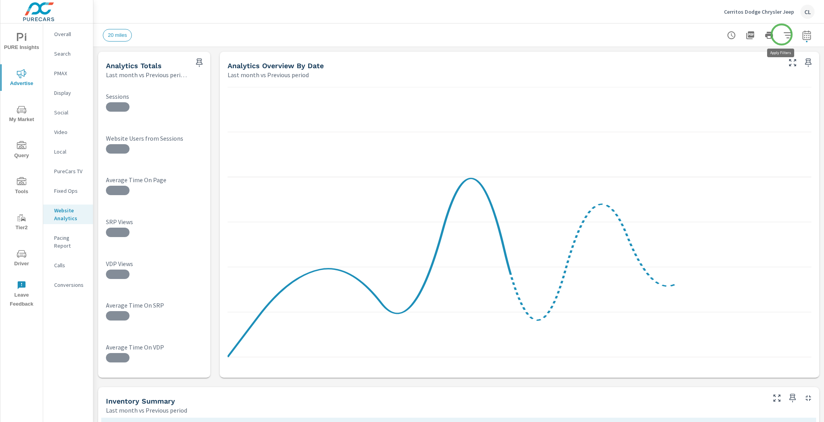
click at [783, 35] on icon "button" at bounding box center [787, 35] width 9 height 9
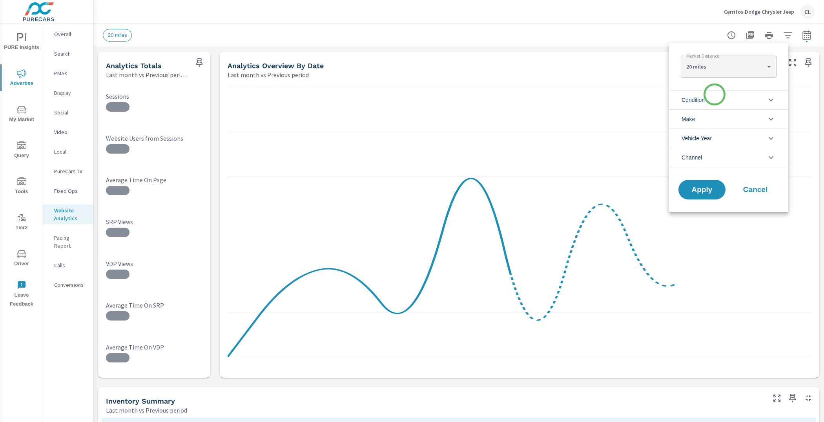
click at [713, 96] on li "Condition" at bounding box center [728, 99] width 119 height 19
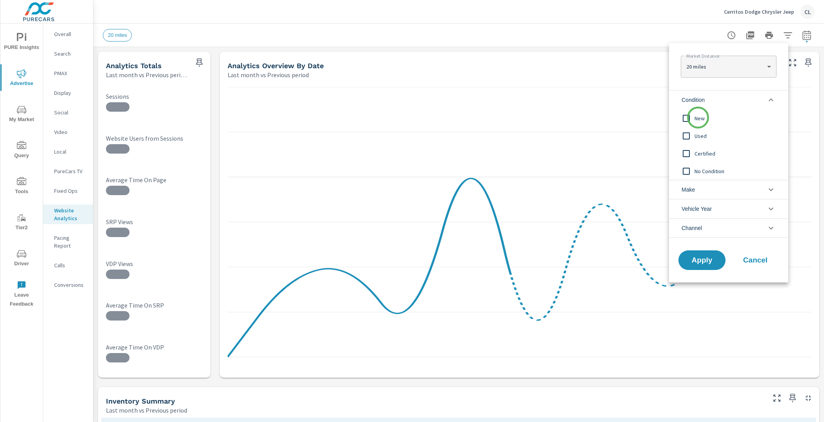
click at [698, 118] on span "New" at bounding box center [737, 118] width 86 height 9
click at [699, 188] on li "Make" at bounding box center [728, 189] width 119 height 19
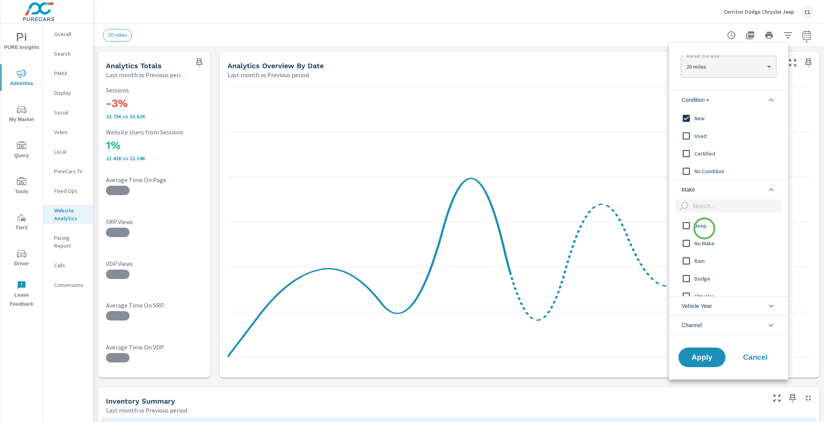
click at [704, 229] on span "Jeep" at bounding box center [737, 225] width 86 height 9
click at [702, 262] on span "Ram" at bounding box center [737, 260] width 86 height 9
click at [702, 275] on span "Dodge" at bounding box center [737, 278] width 86 height 9
click at [711, 282] on span "Chrysler" at bounding box center [737, 278] width 86 height 9
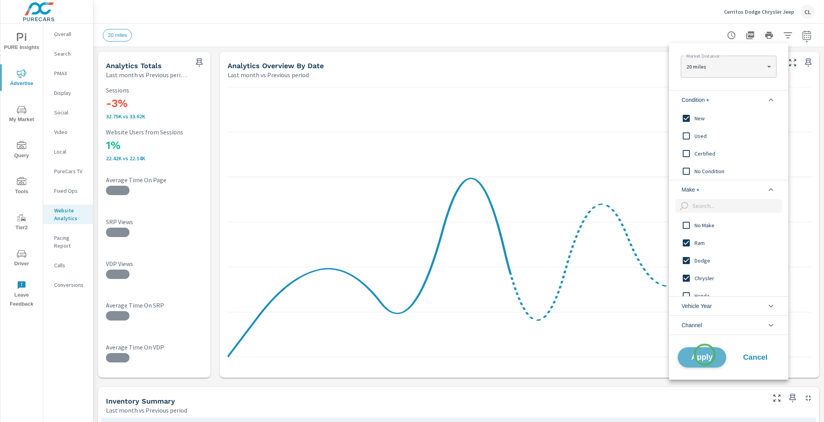
click at [704, 355] on span "Apply" at bounding box center [702, 357] width 32 height 7
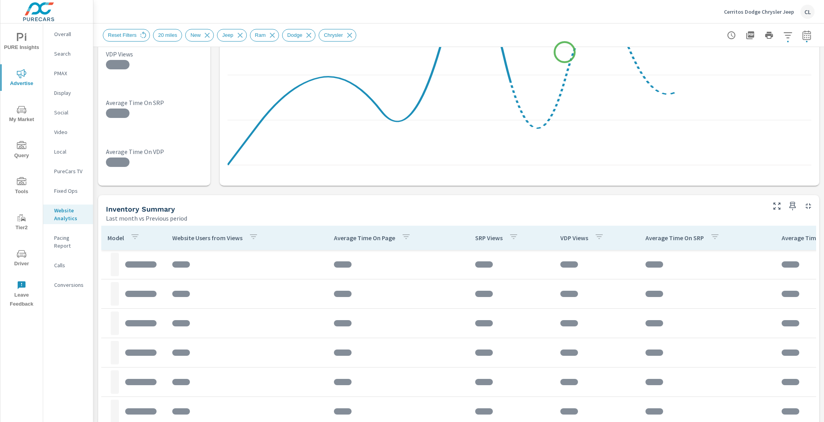
scroll to position [283, 0]
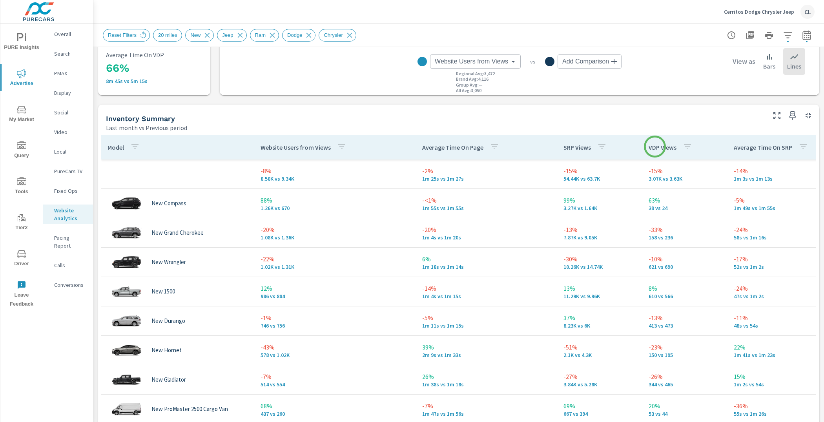
click at [655, 147] on p "VDP Views" at bounding box center [662, 148] width 28 height 8
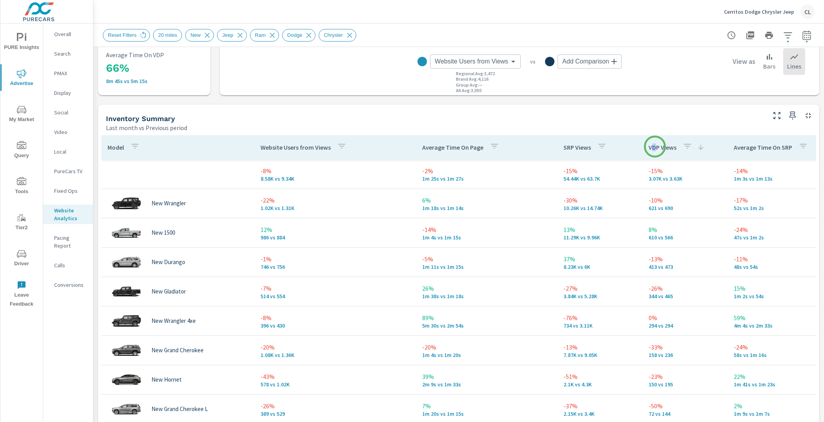
click at [653, 147] on p "VDP Views" at bounding box center [662, 148] width 28 height 8
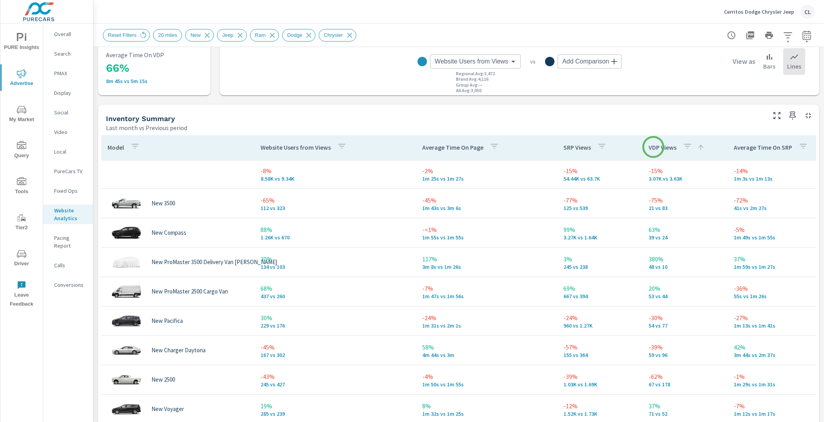
click at [653, 147] on p "VDP Views" at bounding box center [662, 148] width 28 height 8
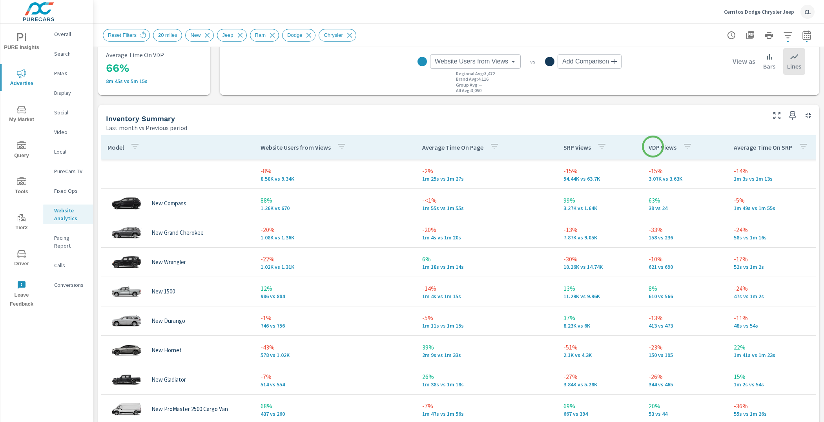
click at [653, 147] on p "VDP Views" at bounding box center [662, 148] width 28 height 8
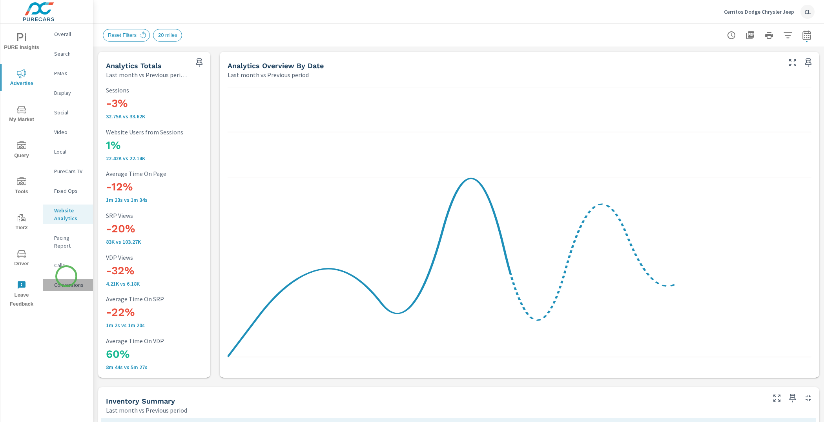
click at [66, 281] on p "Conversions" at bounding box center [70, 285] width 33 height 8
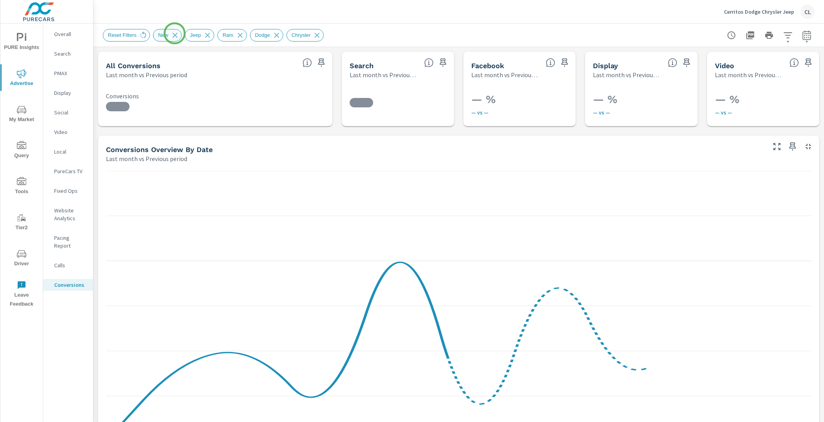
click at [175, 33] on icon at bounding box center [175, 35] width 5 height 5
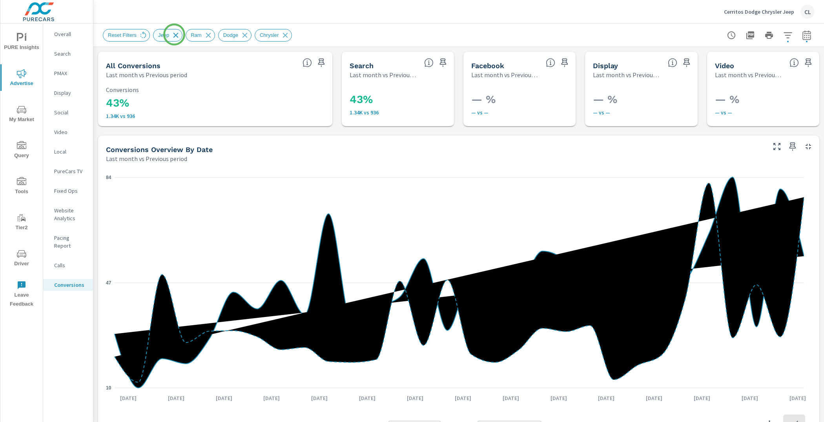
click at [176, 35] on icon at bounding box center [175, 35] width 9 height 9
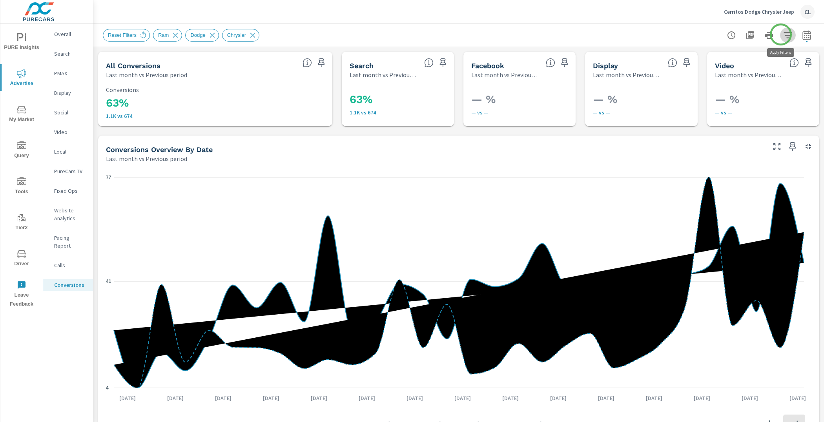
click at [783, 35] on icon "button" at bounding box center [787, 35] width 8 height 6
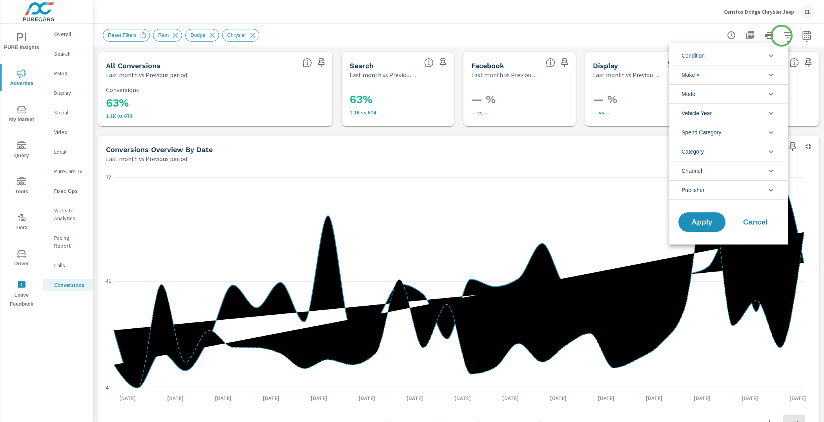
scroll to position [9, 0]
click at [720, 79] on li "Make" at bounding box center [728, 74] width 119 height 19
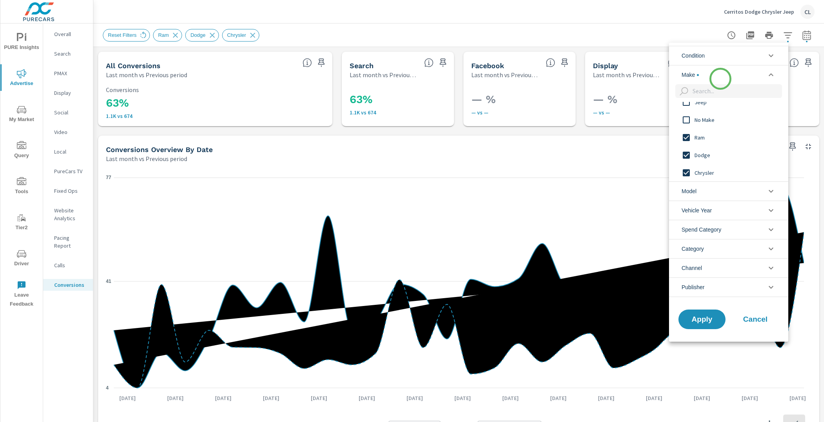
scroll to position [0, 0]
click at [700, 135] on span "Ram" at bounding box center [737, 137] width 86 height 9
click at [700, 155] on span "Dodge" at bounding box center [737, 155] width 86 height 9
click at [702, 169] on span "Chrysler" at bounding box center [737, 172] width 86 height 9
drag, startPoint x: 702, startPoint y: 318, endPoint x: 700, endPoint y: 312, distance: 6.9
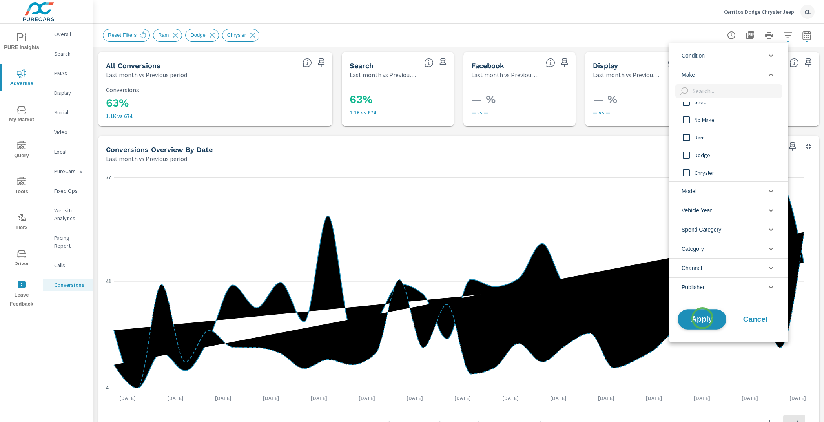
click at [702, 319] on span "Apply" at bounding box center [702, 319] width 32 height 7
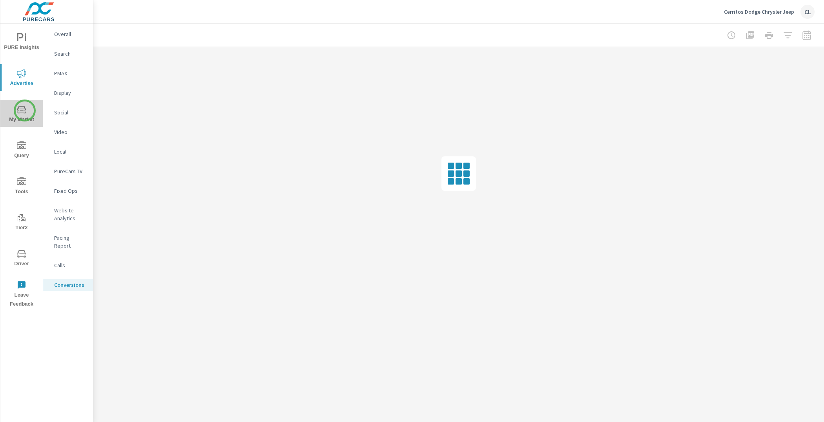
click at [25, 111] on icon "nav menu" at bounding box center [24, 111] width 1 height 1
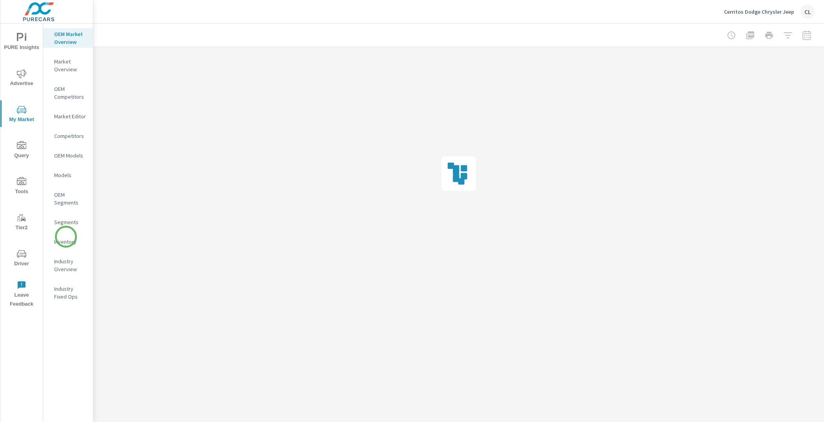
click at [66, 238] on p "Inventory" at bounding box center [70, 242] width 33 height 8
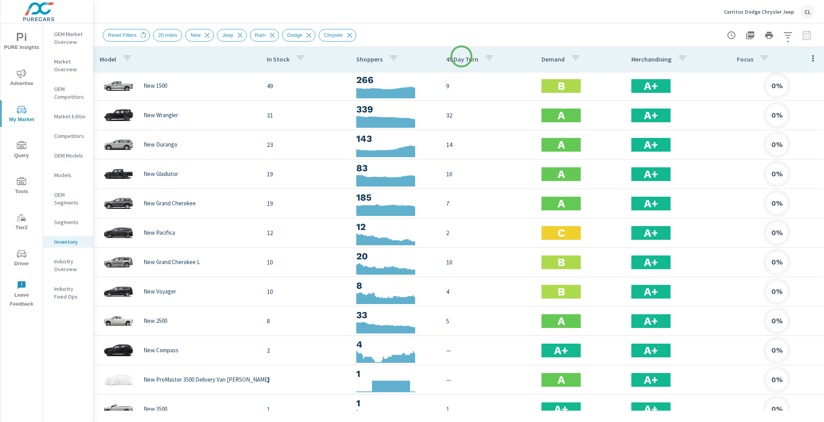
click at [461, 56] on p "45 Day Turn" at bounding box center [462, 59] width 32 height 8
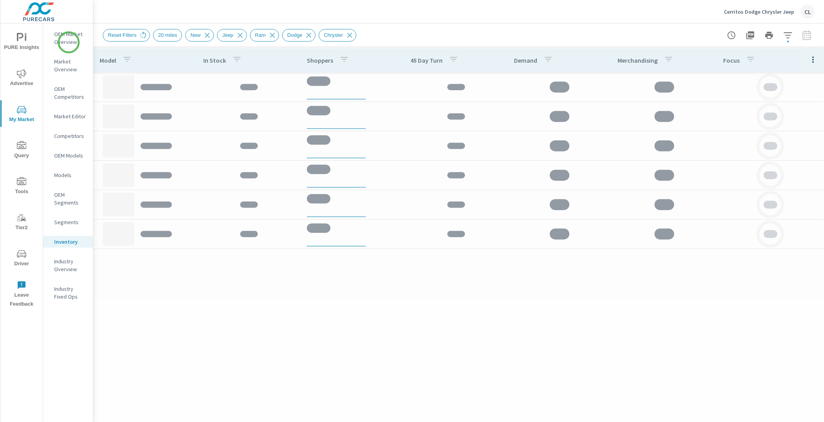
click at [61, 40] on p "OEM Market Overview" at bounding box center [70, 38] width 33 height 16
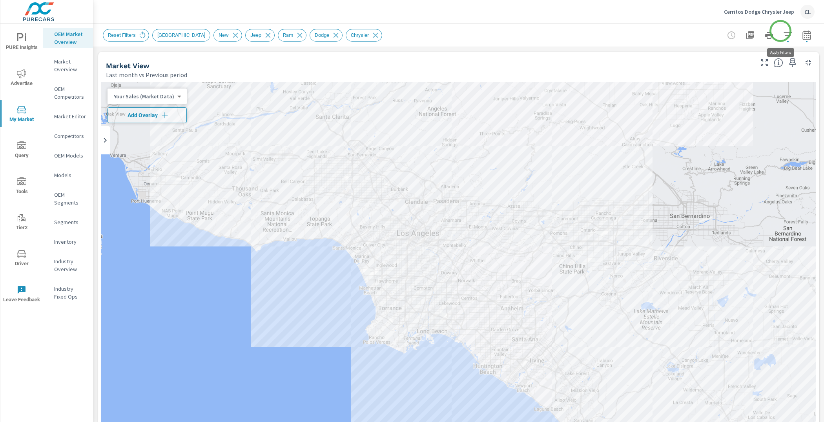
click at [783, 31] on icon "button" at bounding box center [787, 35] width 9 height 9
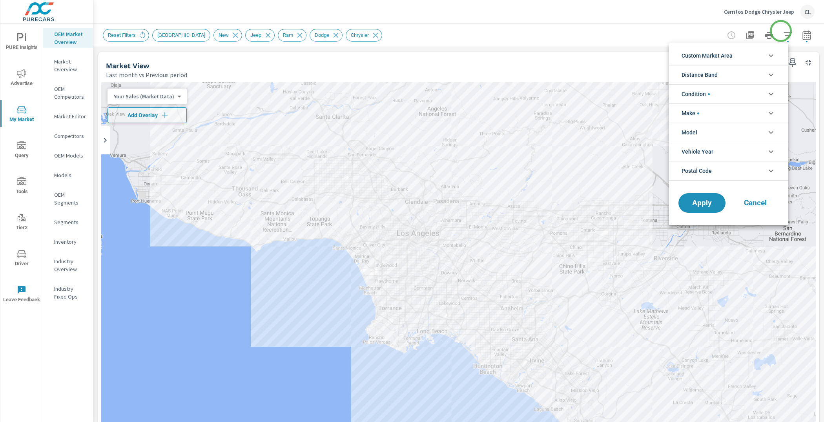
scroll to position [53, 0]
click at [748, 56] on li "Custom Market Area" at bounding box center [728, 55] width 119 height 19
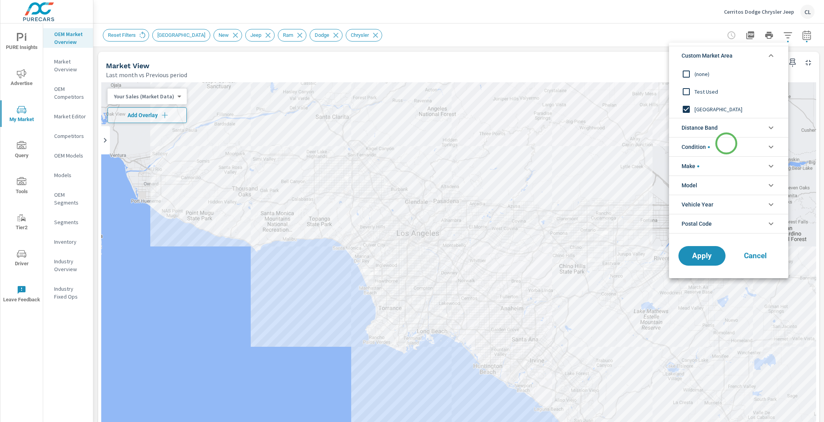
click at [726, 144] on li "Condition" at bounding box center [728, 146] width 119 height 19
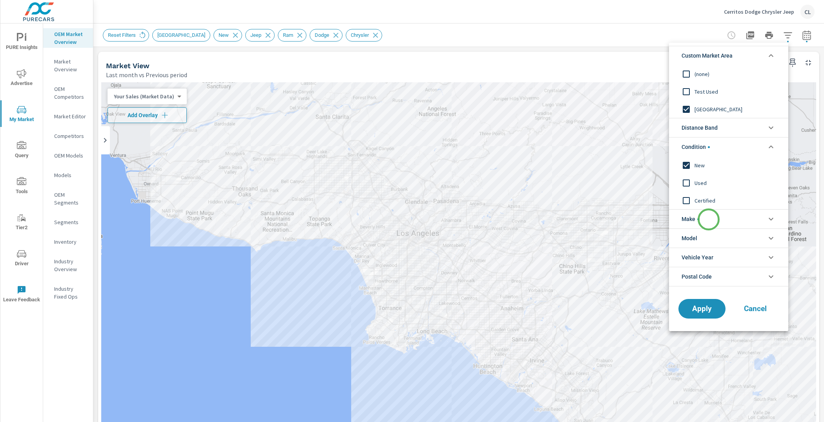
click at [708, 220] on li "Make" at bounding box center [728, 218] width 119 height 19
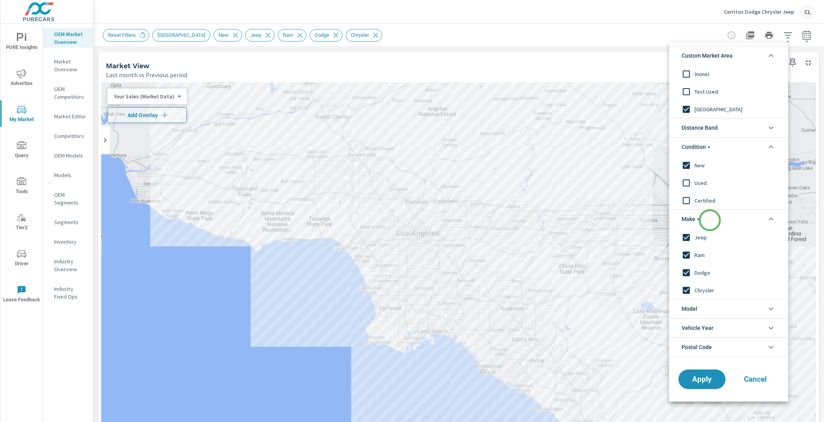
scroll to position [0, 0]
click at [798, 38] on div at bounding box center [412, 211] width 824 height 422
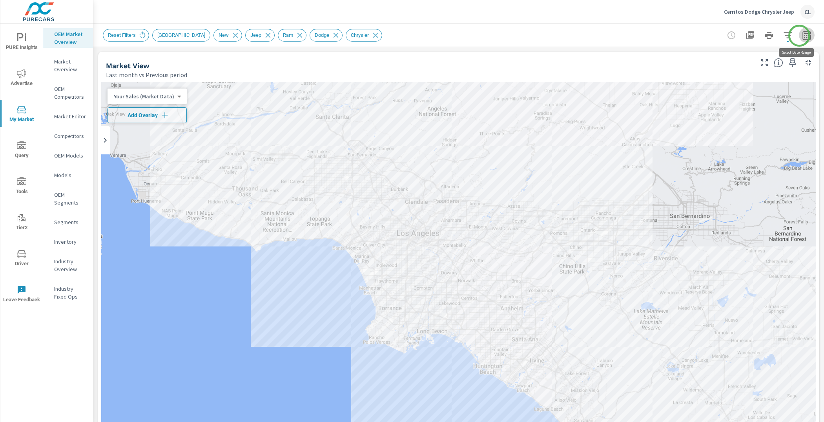
click at [804, 36] on icon "button" at bounding box center [806, 36] width 5 height 3
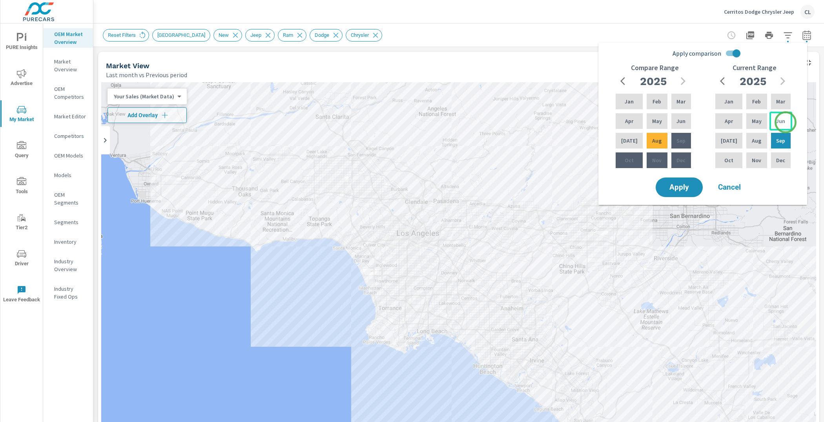
click at [785, 121] on div "Jun" at bounding box center [780, 121] width 23 height 19
click at [760, 139] on div "Aug" at bounding box center [756, 140] width 24 height 19
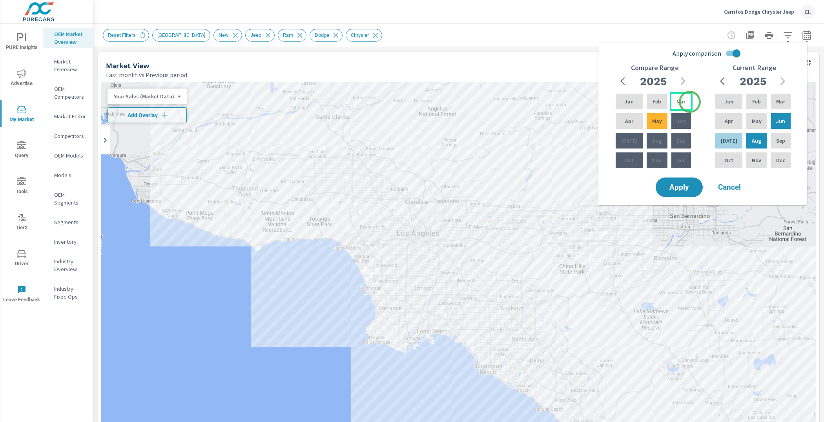
click at [686, 98] on div "Mar" at bounding box center [680, 101] width 23 height 19
click at [661, 115] on div "May" at bounding box center [657, 121] width 24 height 19
click at [678, 196] on button "Apply" at bounding box center [679, 187] width 49 height 20
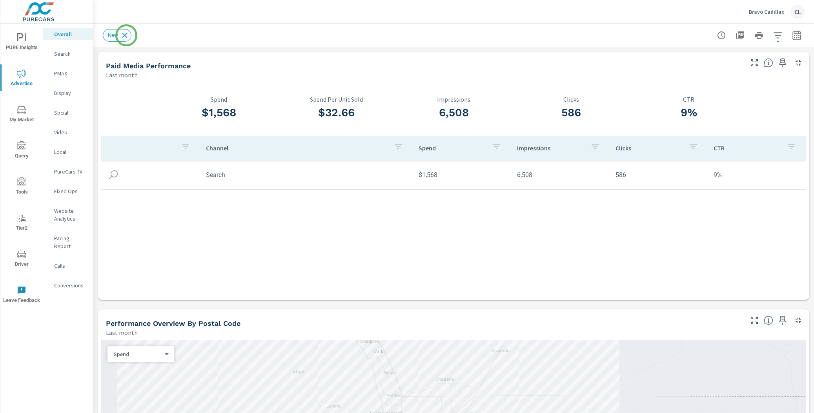
click at [126, 35] on icon at bounding box center [124, 35] width 5 height 5
click at [792, 38] on icon "button" at bounding box center [796, 35] width 9 height 9
select select "Last month"
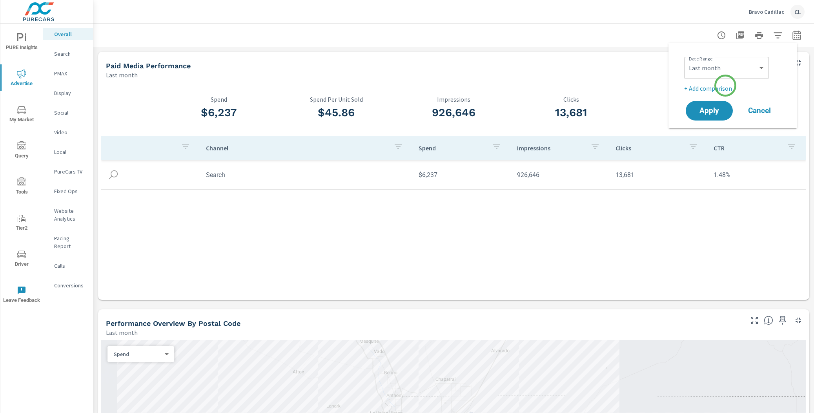
click at [715, 89] on p "+ Add comparison" at bounding box center [734, 88] width 100 height 9
select select "Previous period"
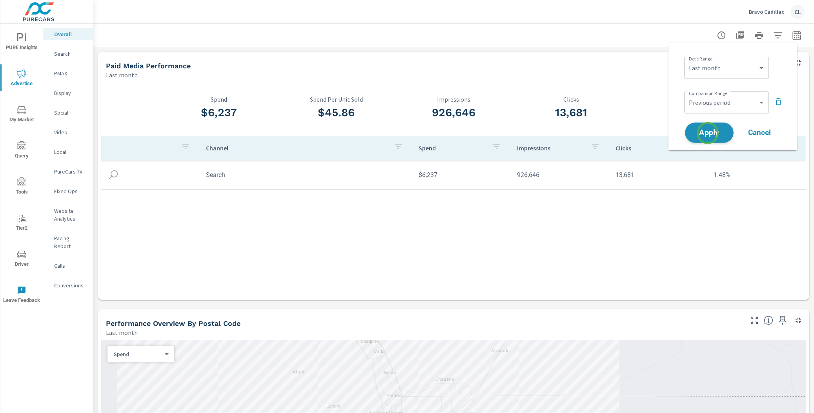
click at [708, 133] on span "Apply" at bounding box center [709, 132] width 32 height 7
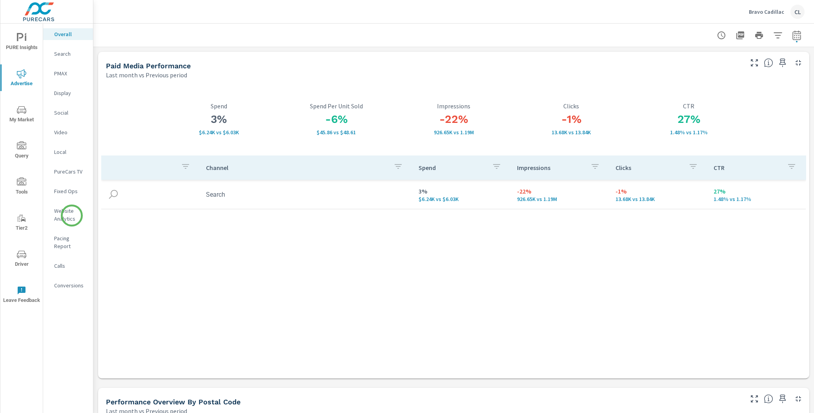
click at [70, 216] on p "Website Analytics" at bounding box center [70, 215] width 33 height 16
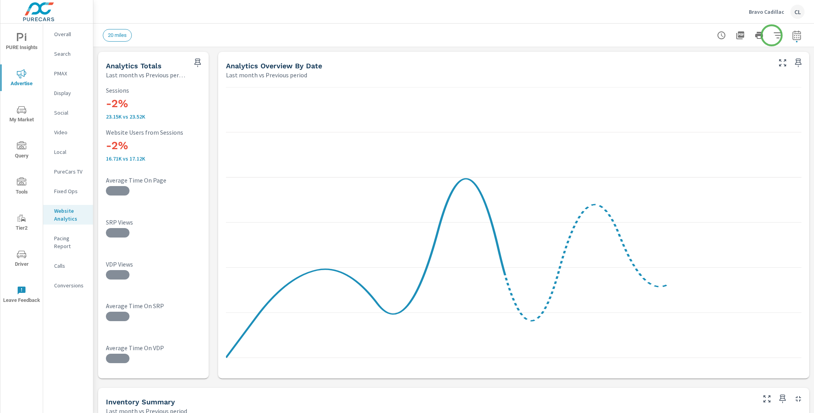
click at [773, 34] on icon "button" at bounding box center [777, 35] width 9 height 9
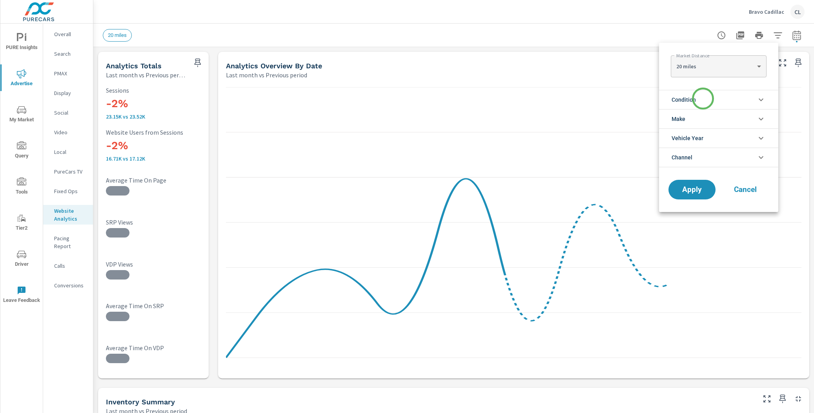
click at [703, 98] on li "Condition" at bounding box center [718, 99] width 119 height 19
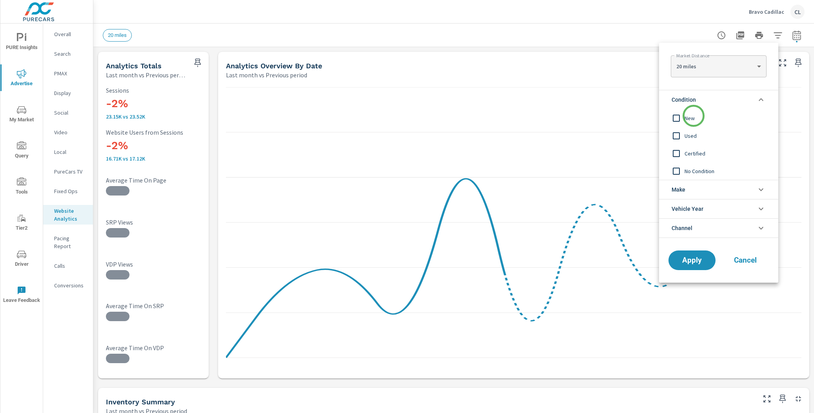
click at [692, 118] on span "New" at bounding box center [727, 117] width 86 height 9
click at [694, 195] on li "Make" at bounding box center [718, 189] width 119 height 19
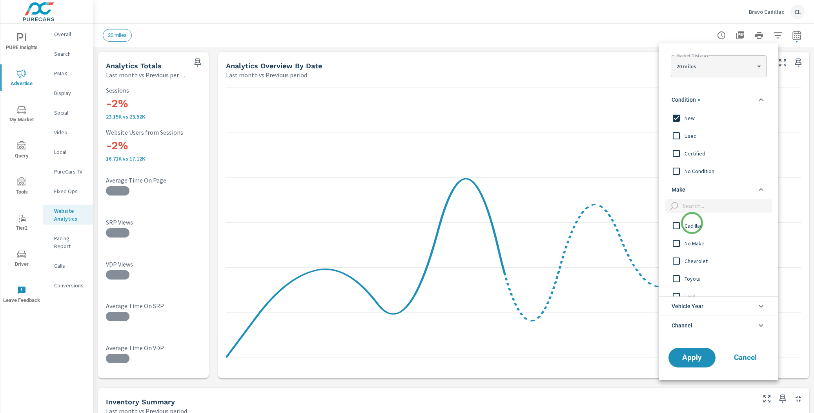
click at [692, 223] on span "Cadillac" at bounding box center [727, 225] width 86 height 9
click at [695, 358] on span "Apply" at bounding box center [692, 356] width 32 height 7
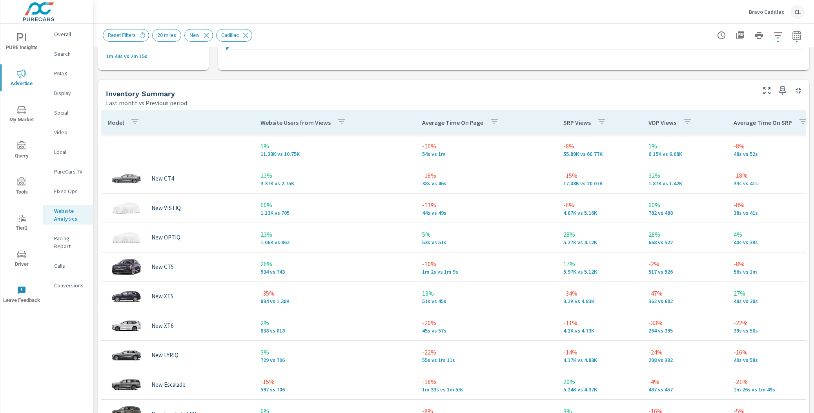
scroll to position [306, 0]
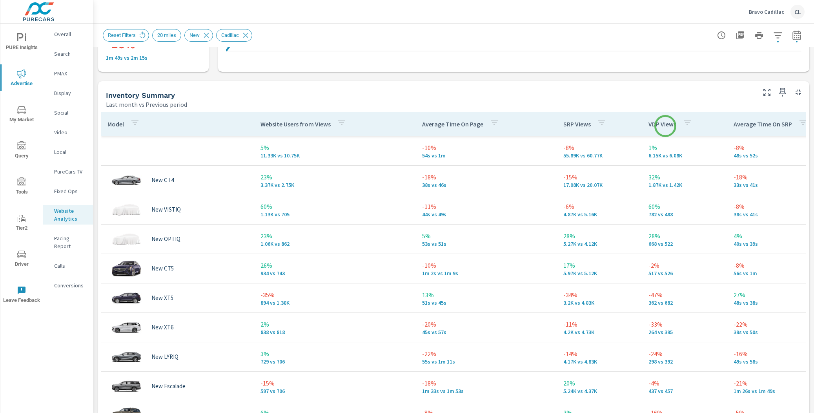
click at [665, 126] on p "VDP Views" at bounding box center [662, 124] width 28 height 8
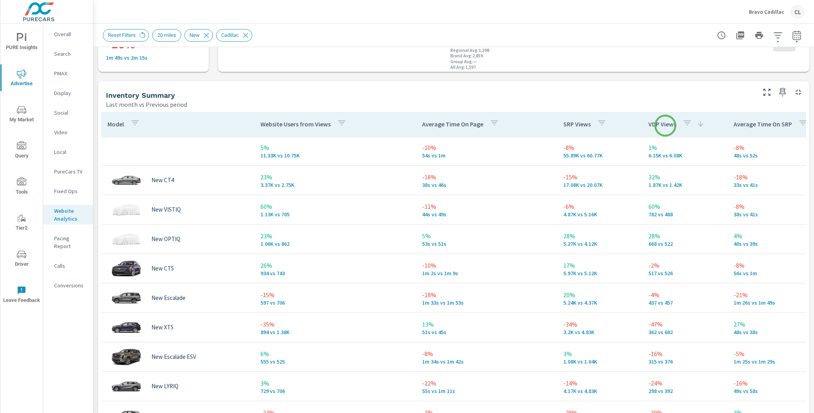
click at [665, 126] on p "VDP Views" at bounding box center [662, 124] width 28 height 8
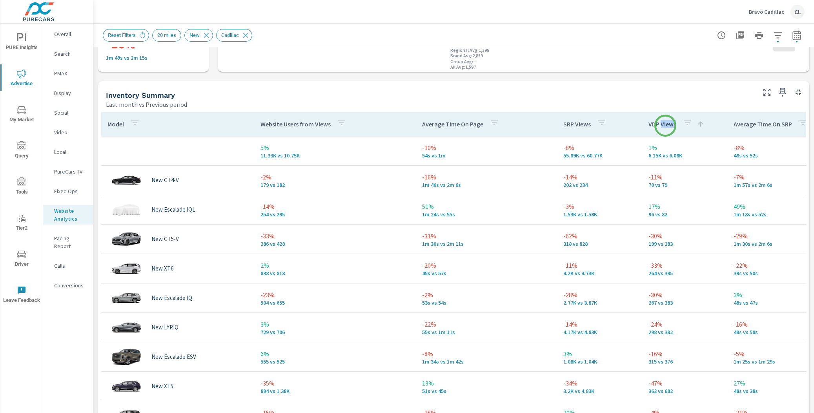
click at [665, 126] on p "VDP Views" at bounding box center [662, 124] width 28 height 8
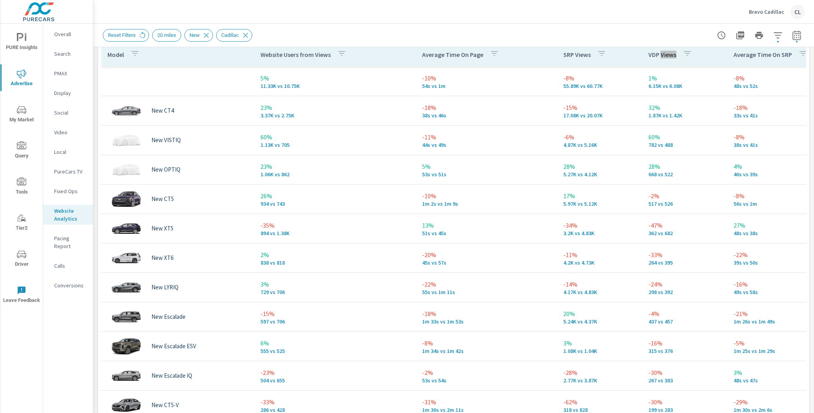
scroll to position [363, 0]
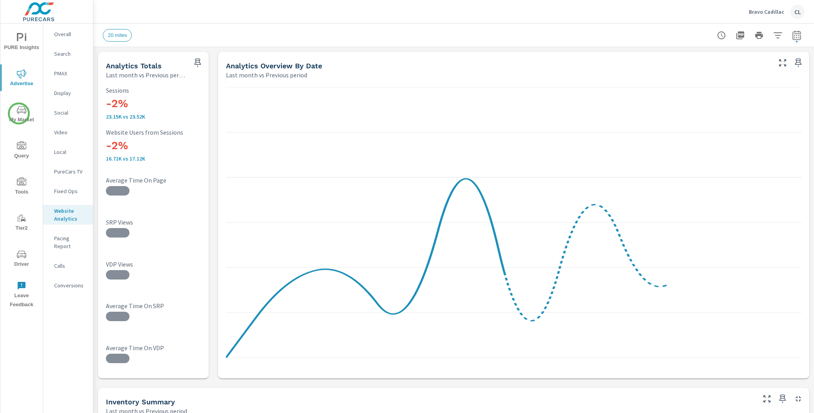
click at [19, 113] on icon "nav menu" at bounding box center [21, 109] width 9 height 9
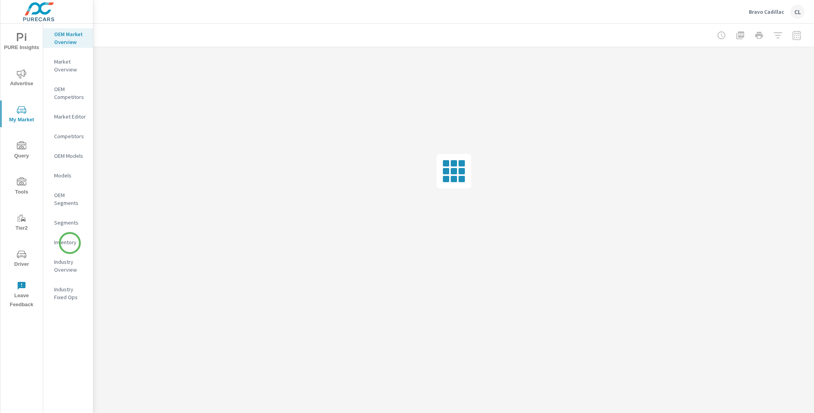
click at [69, 243] on p "Inventory" at bounding box center [70, 242] width 33 height 8
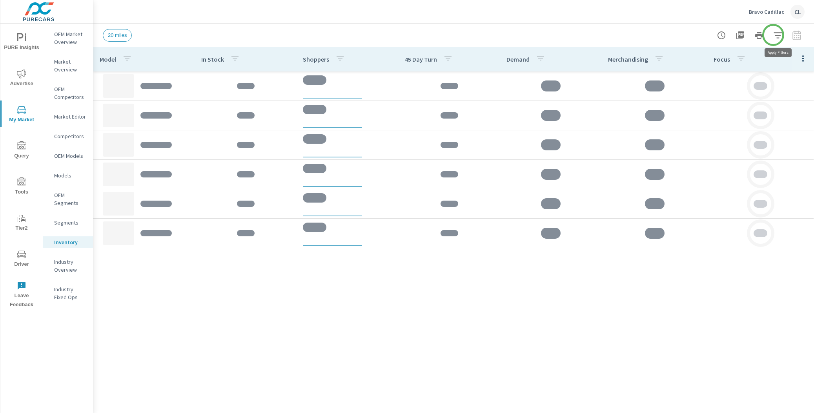
click at [776, 35] on icon "button" at bounding box center [777, 35] width 8 height 6
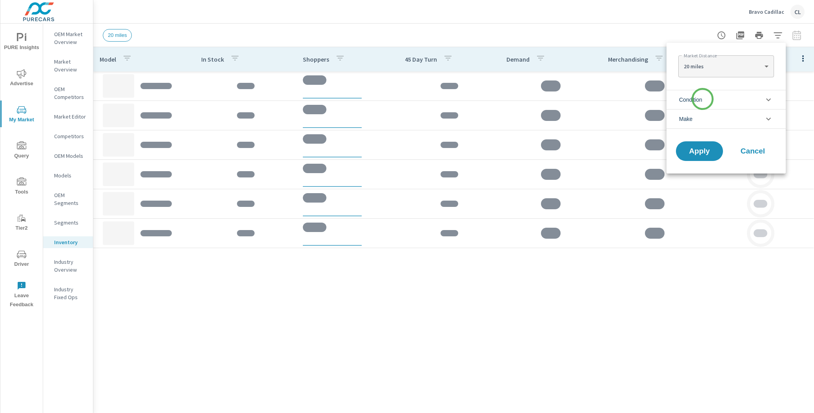
click at [702, 99] on span "Condition" at bounding box center [690, 99] width 23 height 19
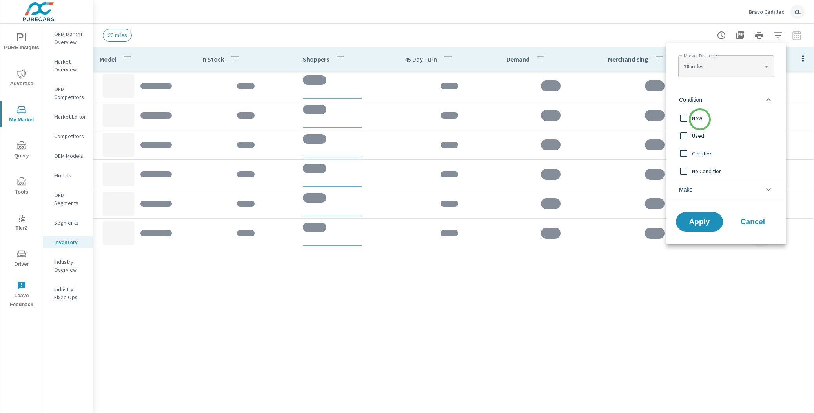
click at [700, 119] on span "New" at bounding box center [735, 117] width 86 height 9
click at [699, 187] on li "Make" at bounding box center [725, 190] width 119 height 20
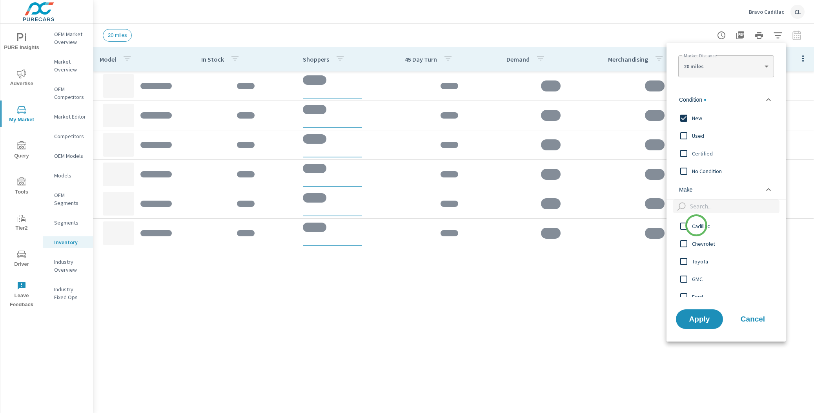
click at [696, 225] on span "Cadillac" at bounding box center [735, 225] width 86 height 9
click at [705, 319] on span "Apply" at bounding box center [699, 318] width 32 height 7
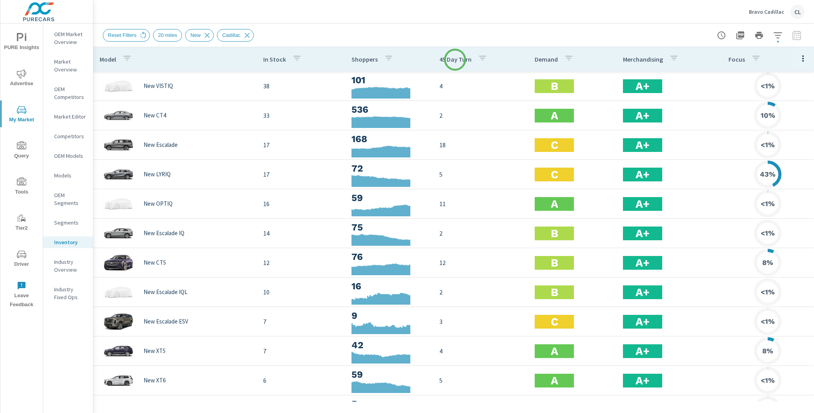
click at [452, 60] on p "45 Day Turn" at bounding box center [455, 59] width 32 height 8
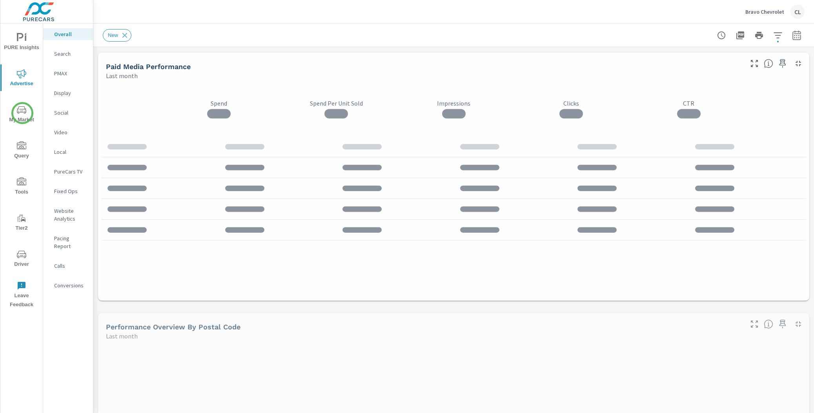
click at [22, 113] on icon "nav menu" at bounding box center [21, 109] width 9 height 9
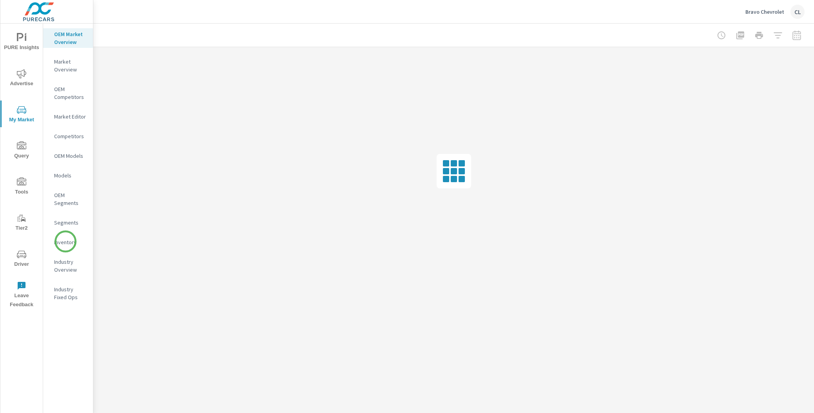
click at [65, 241] on p "Inventory" at bounding box center [70, 242] width 33 height 8
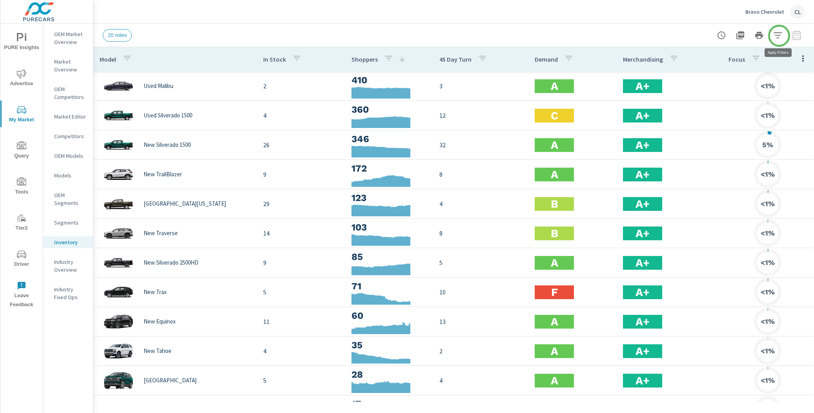
click at [779, 36] on icon "button" at bounding box center [777, 35] width 9 height 9
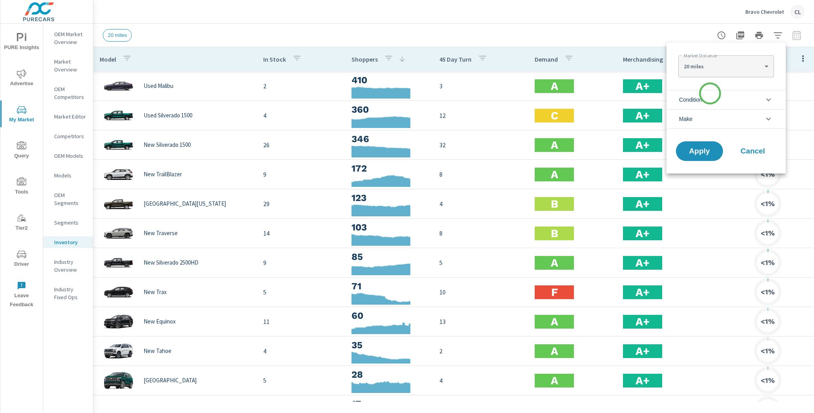
click at [709, 95] on li "Condition" at bounding box center [725, 99] width 119 height 19
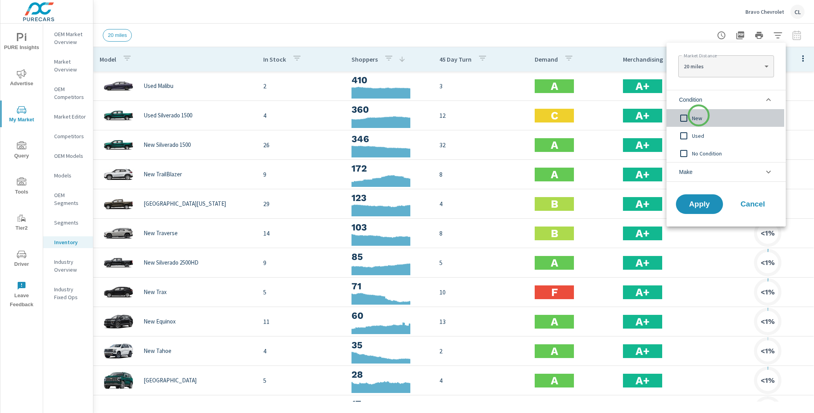
click at [699, 115] on span "New" at bounding box center [735, 117] width 86 height 9
click at [692, 170] on span "Make" at bounding box center [685, 171] width 13 height 19
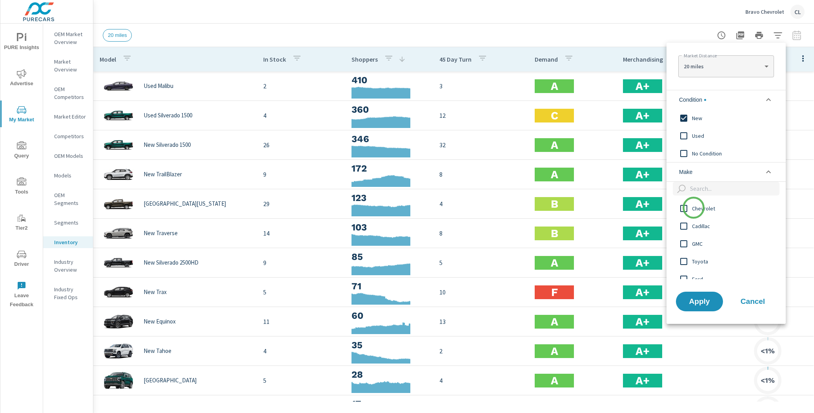
click at [694, 208] on span "Chevrolet" at bounding box center [735, 208] width 86 height 9
click at [695, 301] on span "Apply" at bounding box center [699, 300] width 32 height 7
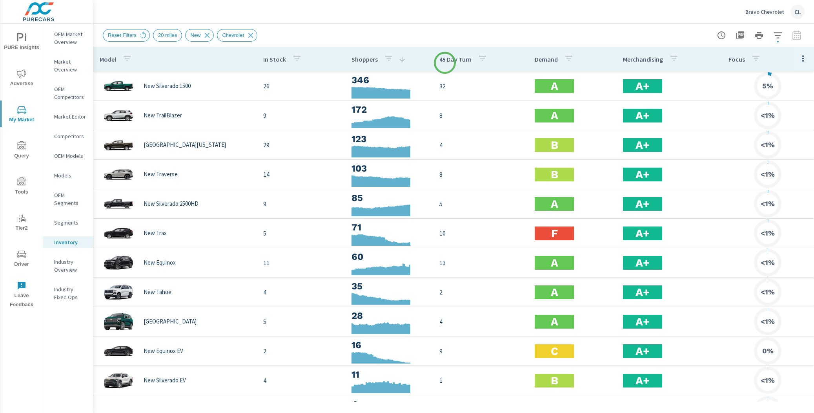
click at [445, 62] on p "45 Day Turn" at bounding box center [455, 59] width 32 height 8
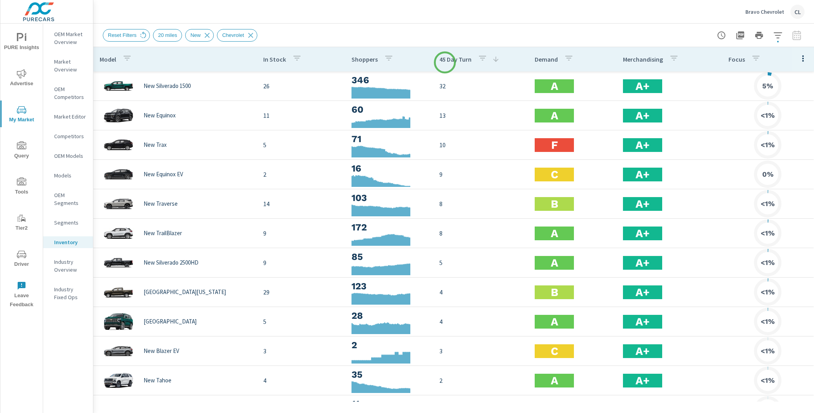
click at [445, 62] on p "45 Day Turn" at bounding box center [455, 59] width 32 height 8
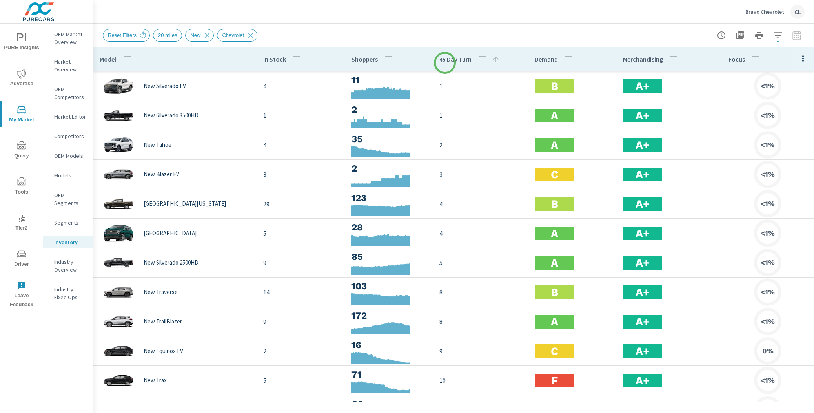
click at [445, 63] on p "45 Day Turn" at bounding box center [455, 59] width 32 height 8
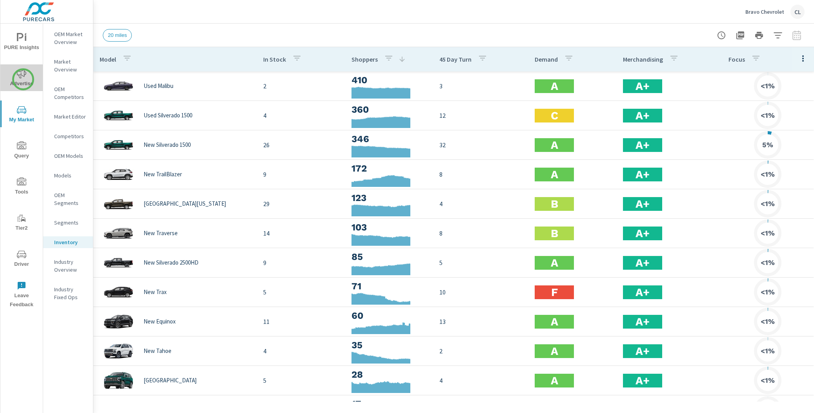
click at [23, 79] on span "Advertise" at bounding box center [22, 78] width 38 height 19
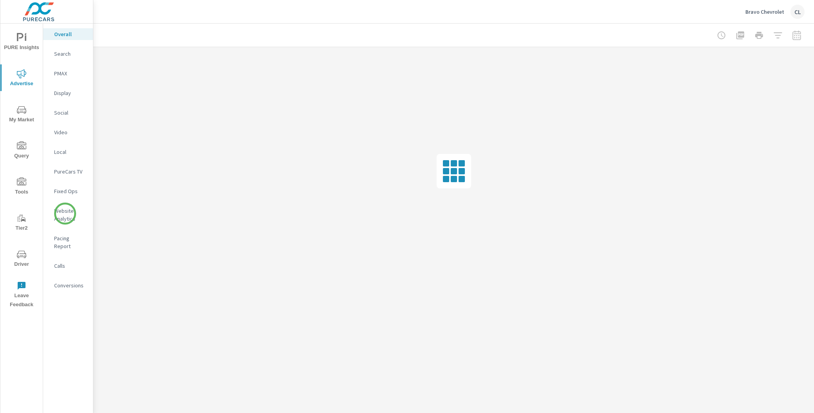
click at [65, 213] on p "Website Analytics" at bounding box center [70, 215] width 33 height 16
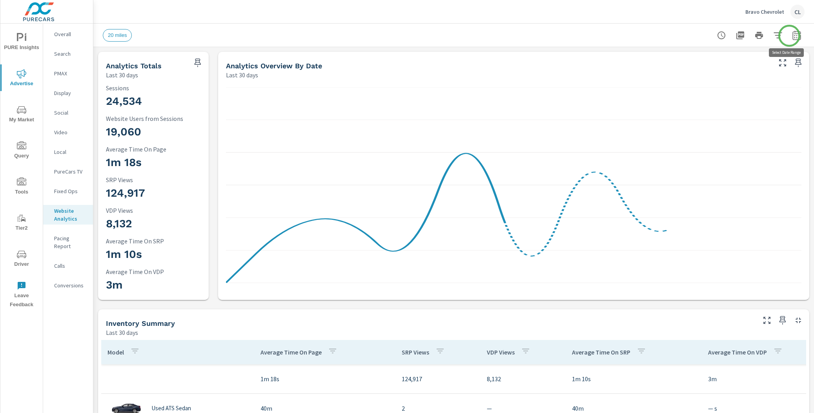
click at [794, 36] on icon "button" at bounding box center [796, 36] width 5 height 3
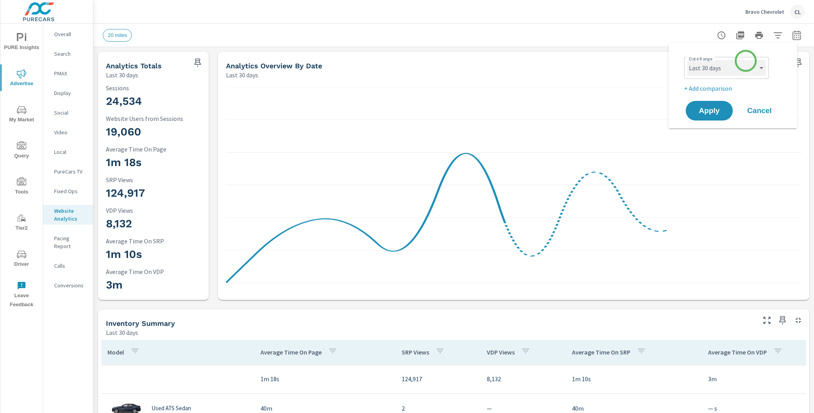
click at [740, 66] on select "Custom Yesterday Last week Last 7 days Last 14 days Last 30 days Last 45 days L…" at bounding box center [726, 68] width 78 height 16
click at [687, 60] on select "Custom Yesterday Last week Last 7 days Last 14 days Last 30 days Last 45 days L…" at bounding box center [726, 68] width 78 height 16
select select "Last month"
click at [724, 91] on p "+ Add comparison" at bounding box center [734, 88] width 100 height 9
select select "Previous period"
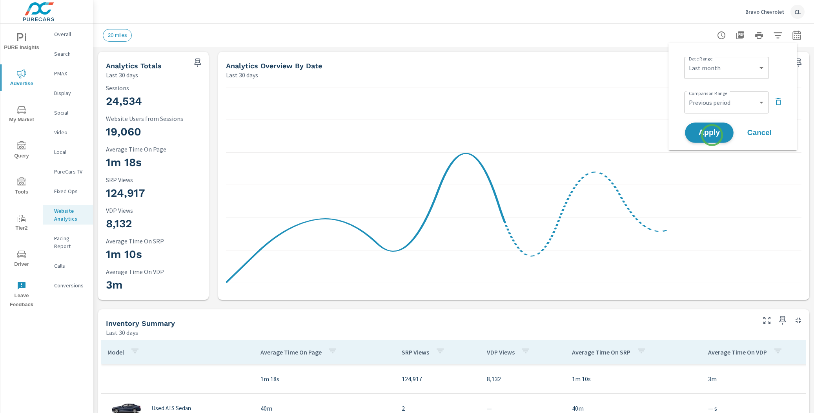
click at [712, 135] on span "Apply" at bounding box center [709, 132] width 32 height 7
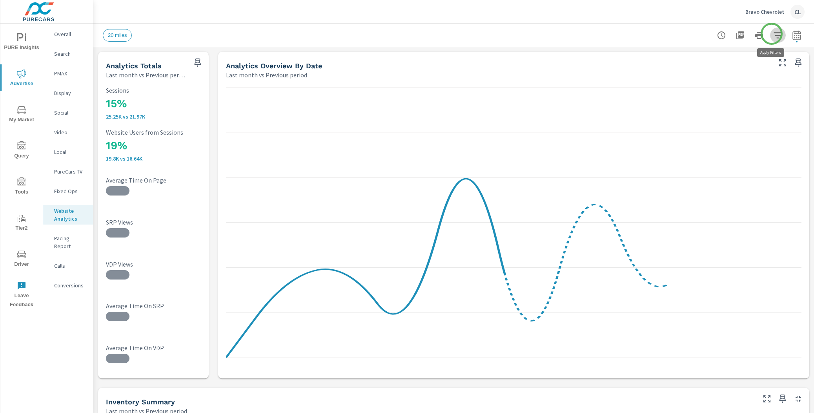
click at [773, 34] on icon "button" at bounding box center [777, 35] width 9 height 9
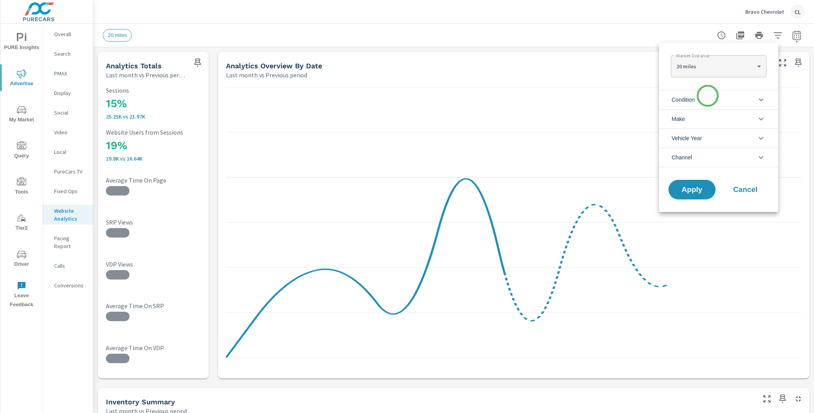
click at [707, 98] on li "Condition" at bounding box center [718, 99] width 119 height 19
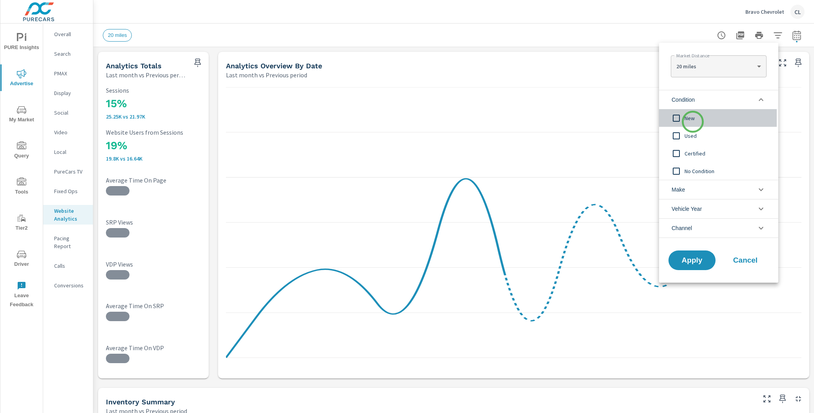
click at [693, 122] on span "New" at bounding box center [727, 117] width 86 height 9
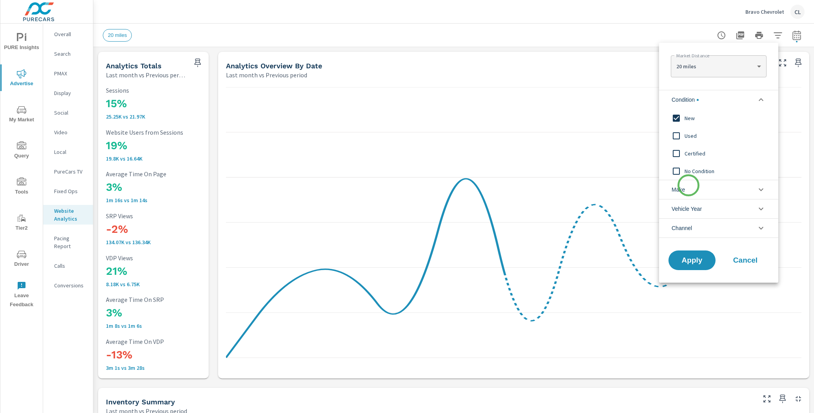
click at [688, 185] on li "Make" at bounding box center [718, 189] width 119 height 19
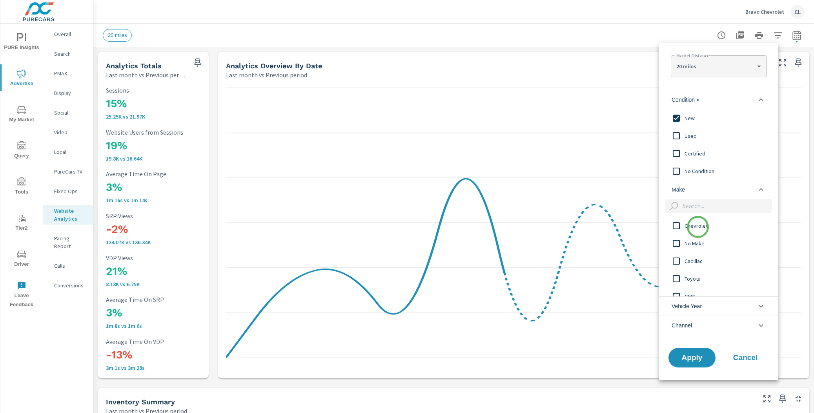
click at [698, 227] on span "Chevrolet" at bounding box center [727, 225] width 86 height 9
click at [693, 354] on span "Apply" at bounding box center [692, 356] width 32 height 7
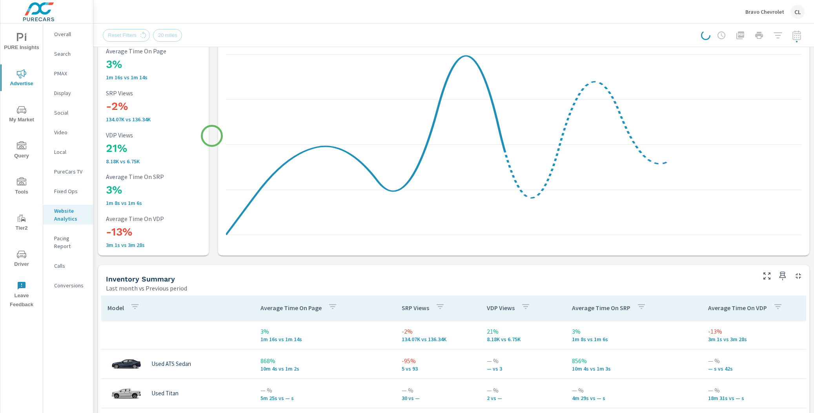
scroll to position [178, 0]
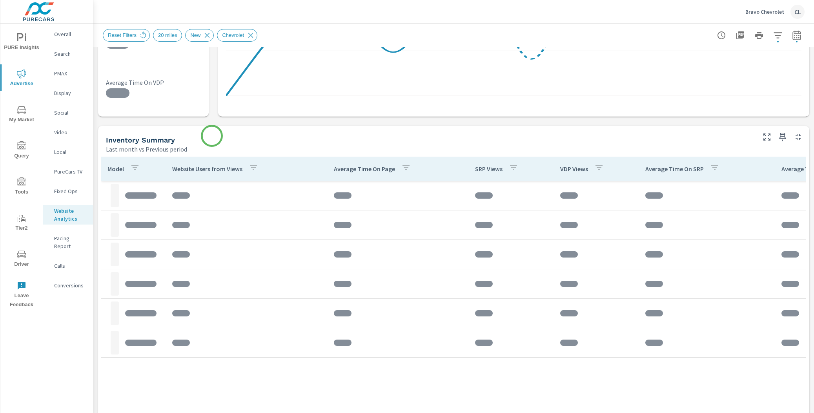
scroll to position [282, 0]
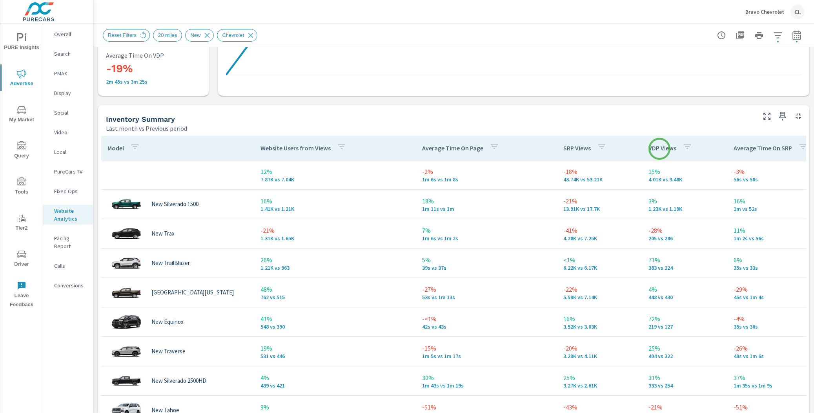
click at [659, 149] on p "VDP Views" at bounding box center [662, 148] width 28 height 8
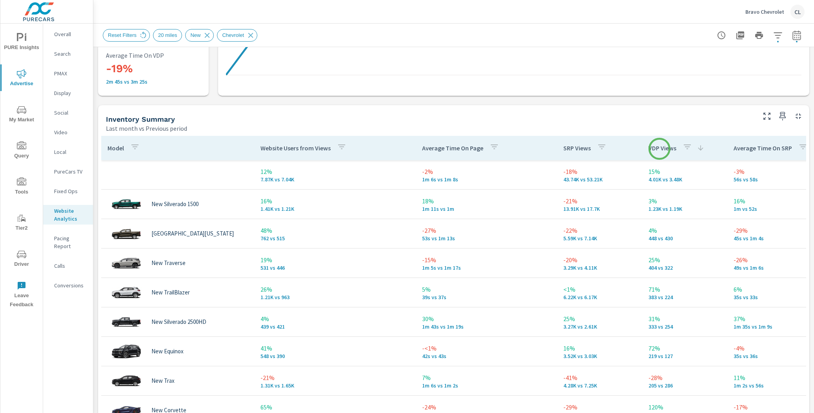
click at [659, 149] on p "VDP Views" at bounding box center [662, 148] width 28 height 8
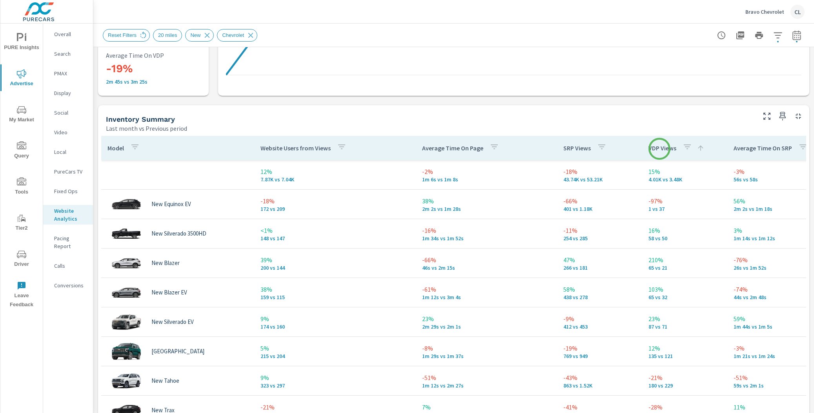
click at [659, 149] on p "VDP Views" at bounding box center [662, 148] width 28 height 8
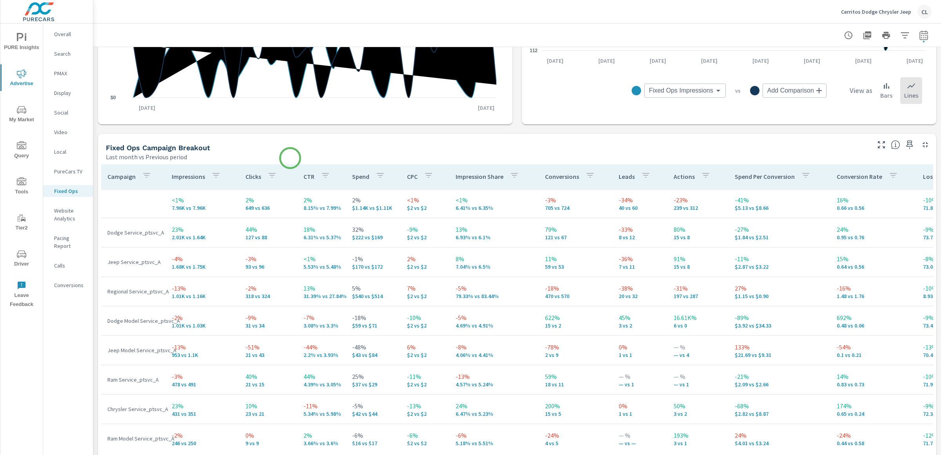
scroll to position [347, 0]
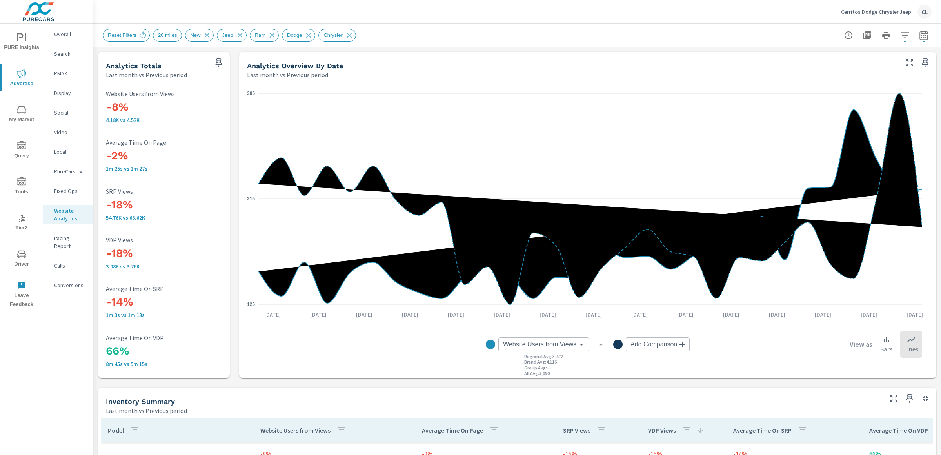
scroll to position [283, 0]
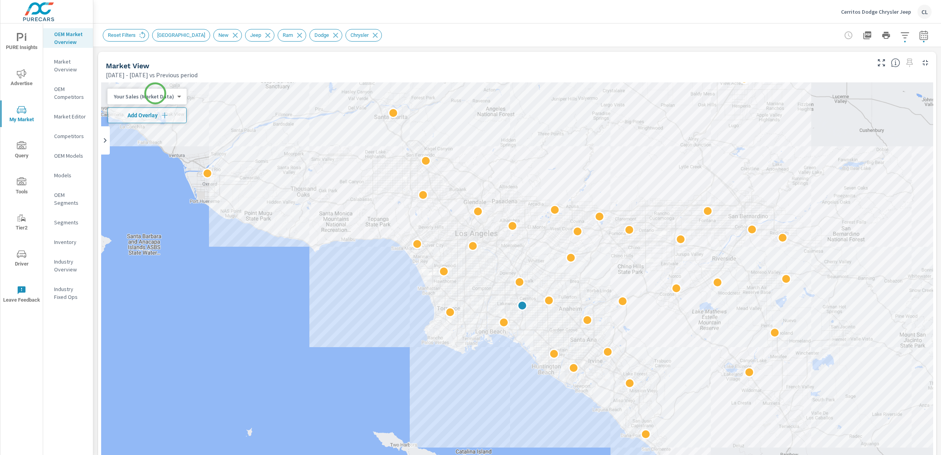
click at [155, 94] on body "PURE Insights Advertise My Market Query Tools Tier2 Driver Leave Feedback OEM M…" at bounding box center [470, 227] width 941 height 455
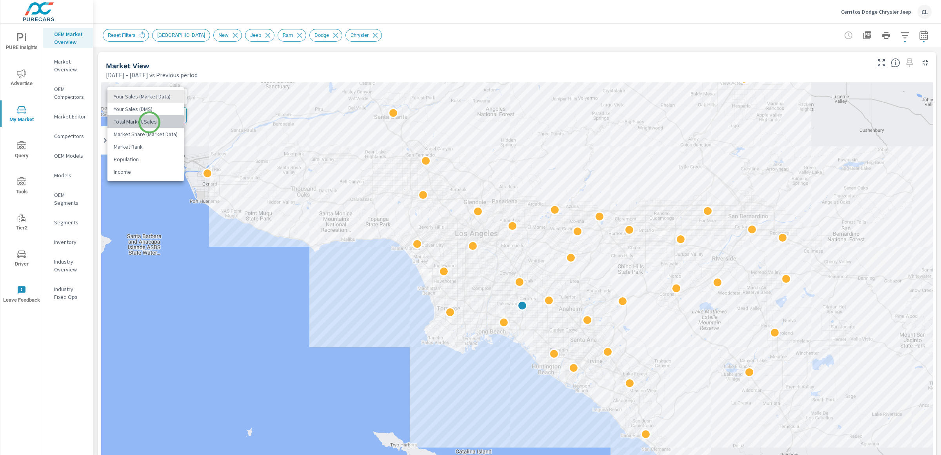
click at [149, 122] on li "Total Market Sales" at bounding box center [145, 121] width 76 height 13
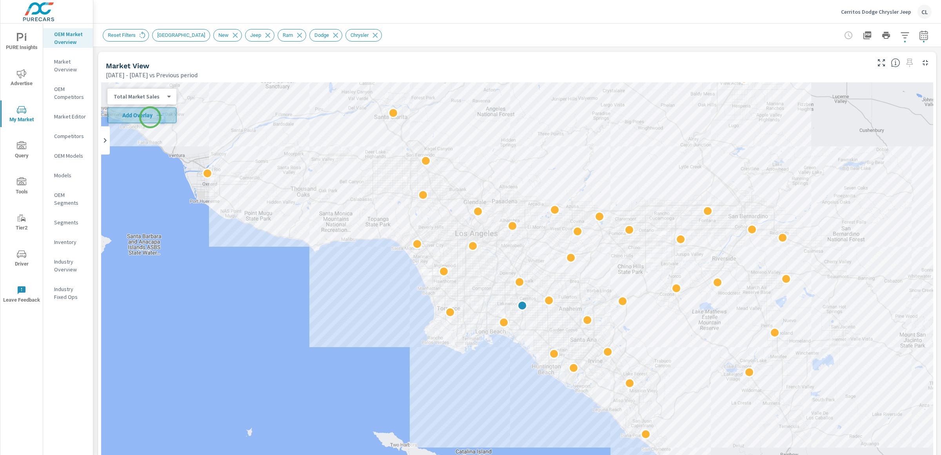
click at [150, 117] on span "Add Overlay" at bounding box center [142, 115] width 62 height 8
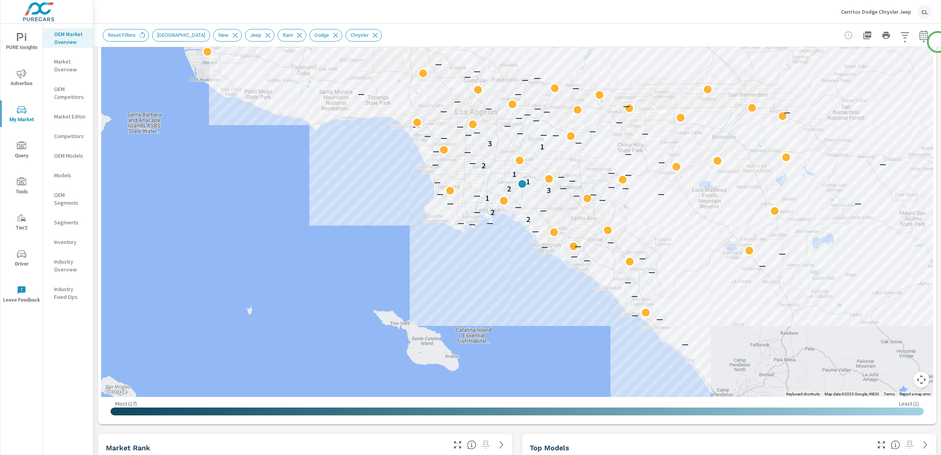
scroll to position [112, 0]
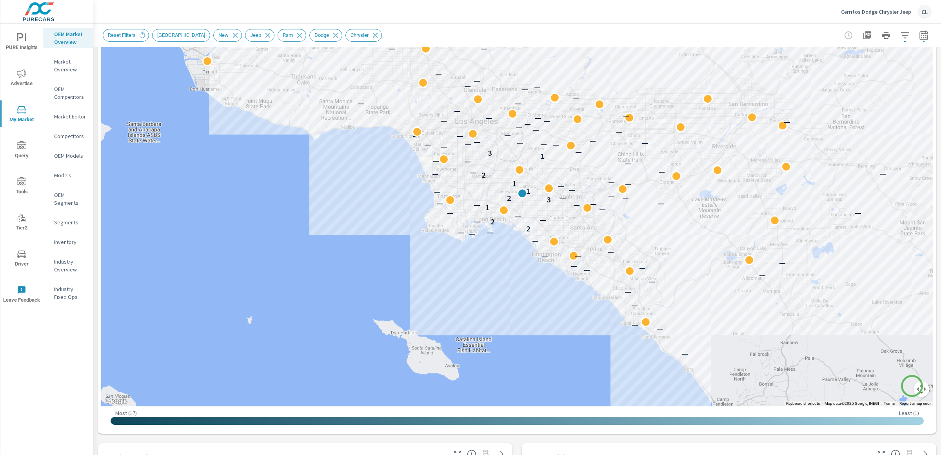
click at [914, 386] on button "Map camera controls" at bounding box center [922, 389] width 16 height 16
click at [895, 349] on button "Zoom in" at bounding box center [902, 350] width 16 height 16
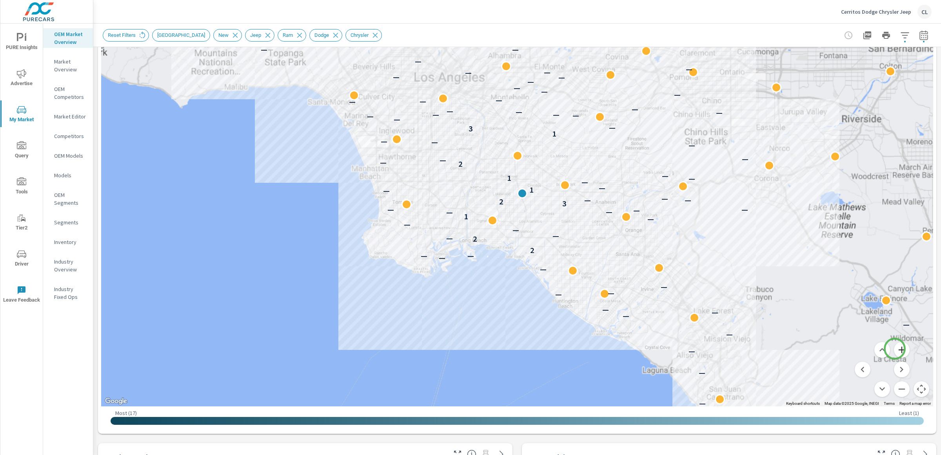
click at [895, 349] on button "Zoom in" at bounding box center [902, 350] width 16 height 16
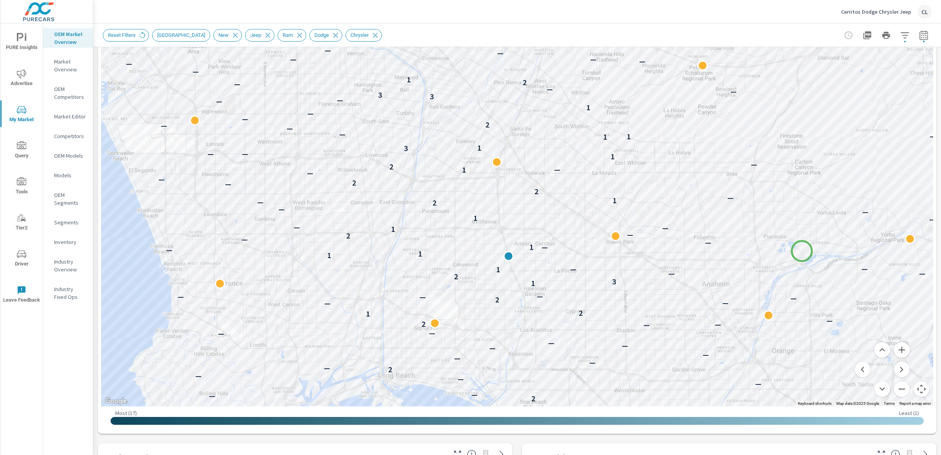
drag, startPoint x: 816, startPoint y: 187, endPoint x: 802, endPoint y: 251, distance: 65.4
click at [802, 251] on div "— — — — — — — — — — — — — — — — — — 2 — — — — — 2 — — — — — — — — — — — 2 — 1 2…" at bounding box center [517, 188] width 832 height 436
